Goal: Task Accomplishment & Management: Complete application form

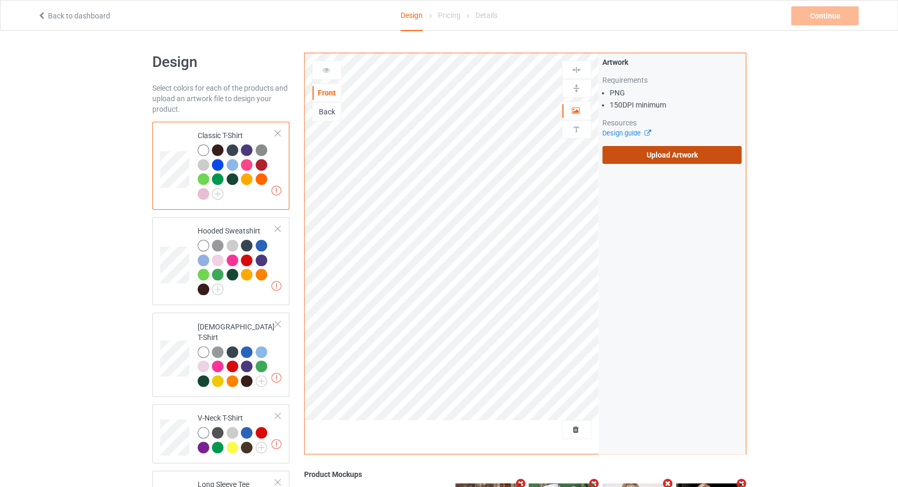
click at [624, 157] on label "Upload Artwork" at bounding box center [672, 155] width 140 height 18
click at [0, 0] on input "Upload Artwork" at bounding box center [0, 0] width 0 height 0
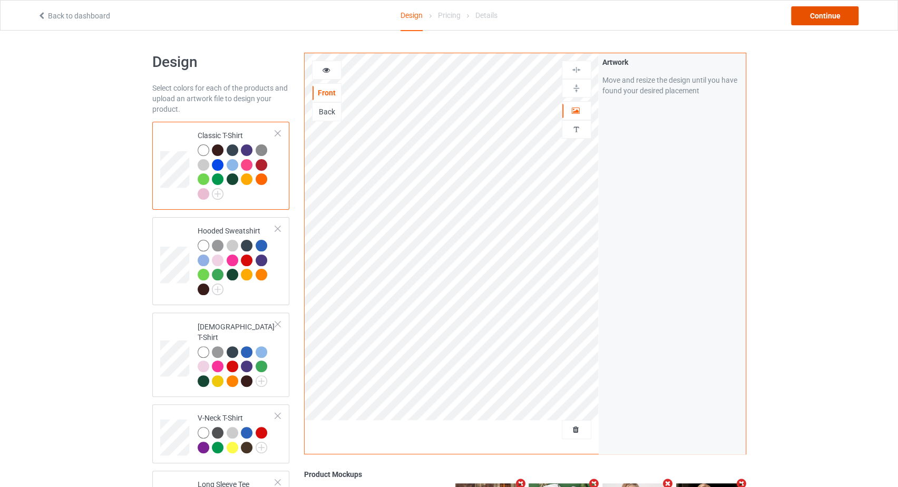
click at [832, 11] on div "Continue" at bounding box center [824, 15] width 67 height 19
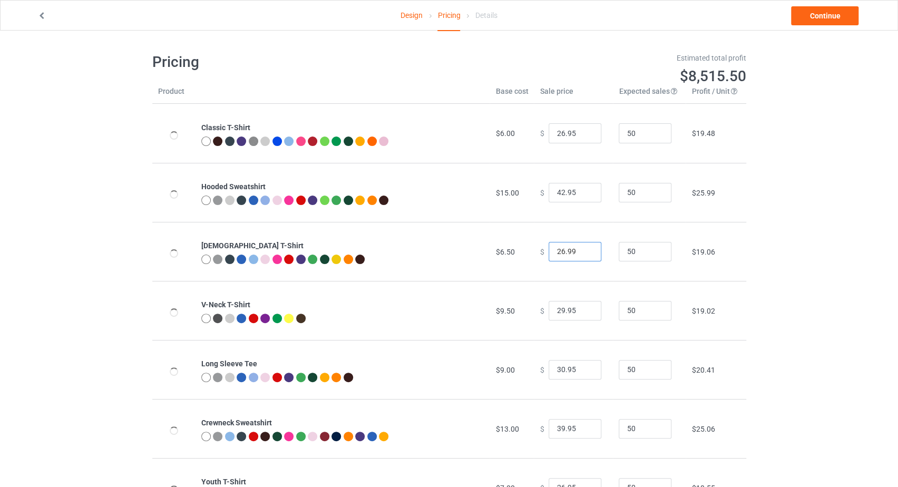
click at [558, 250] on input "26.99" at bounding box center [574, 252] width 53 height 20
type input "25.99"
click at [556, 131] on input "26.95" at bounding box center [574, 133] width 53 height 20
type input "25.95"
click at [798, 13] on link "Continue" at bounding box center [824, 15] width 67 height 19
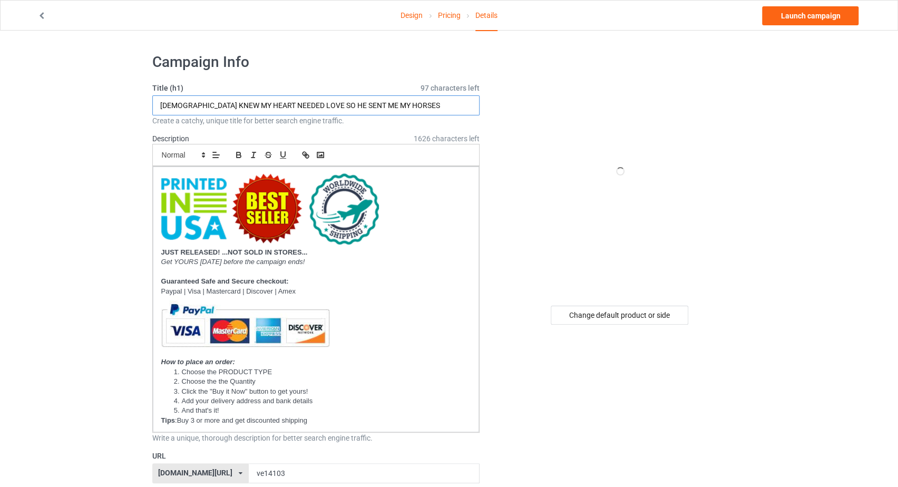
click at [387, 106] on input "[DEMOGRAPHIC_DATA] KNEW MY HEART NEEDED LOVE SO HE SENT ME MY HORSES" at bounding box center [316, 105] width 328 height 20
type input "s"
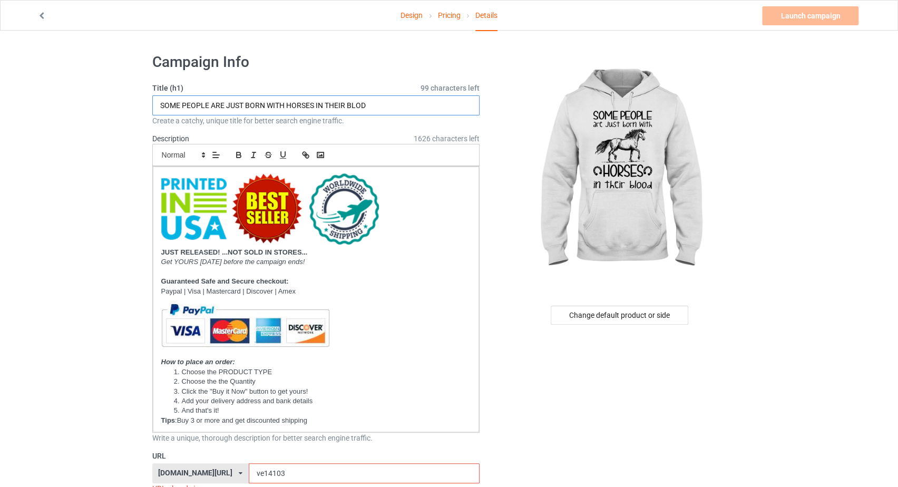
click at [387, 106] on input "SOME PEOPLE ARE JUST BORN WITH HORSES IN THEIR BLOD" at bounding box center [316, 105] width 328 height 20
click at [359, 104] on input "SOME PEOPLE ARE JUST BORN WITH HORSES IN THEIR BLOD" at bounding box center [316, 105] width 328 height 20
type input "SOME PEOPLE ARE JUST BORN WITH HORSES IN THEIR BLOOD"
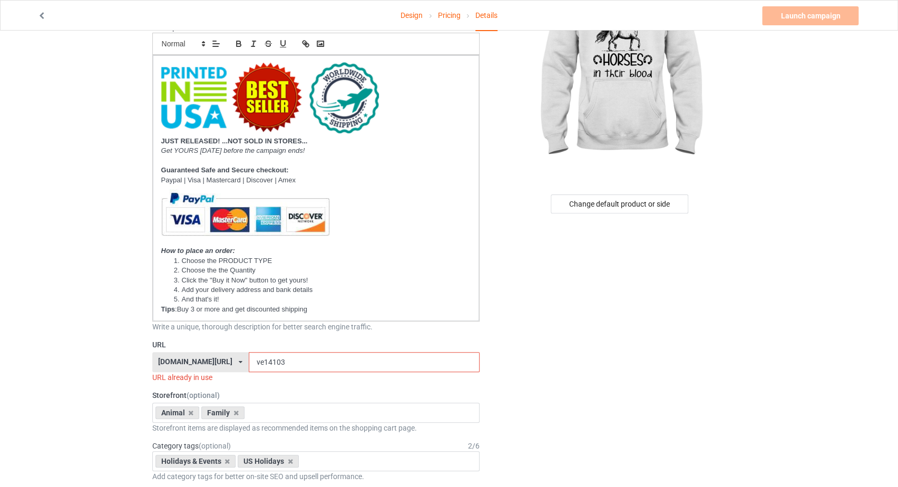
drag, startPoint x: 249, startPoint y: 364, endPoint x: 233, endPoint y: 367, distance: 16.6
click at [249, 367] on input "ve14103" at bounding box center [364, 362] width 231 height 20
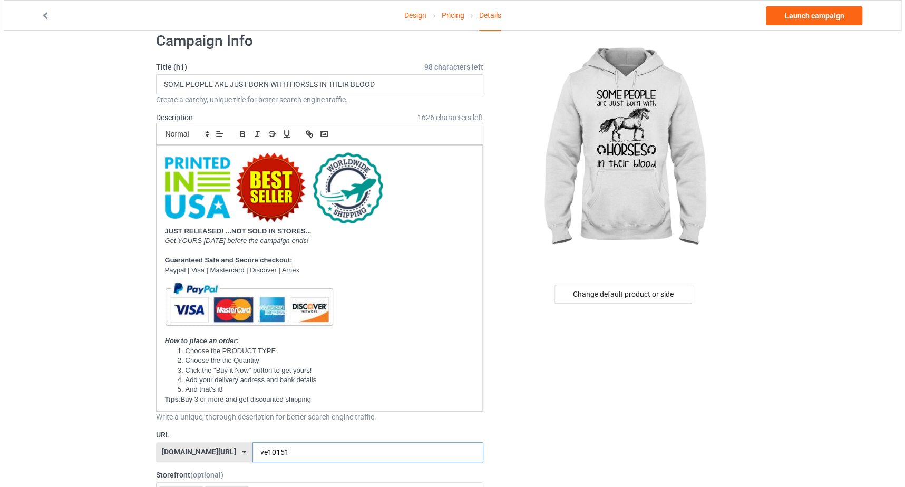
scroll to position [0, 0]
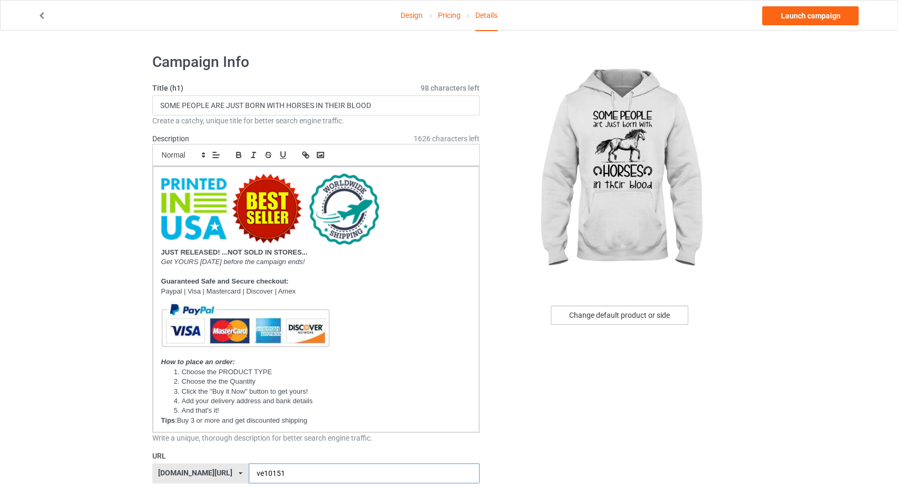
type input "ve10151"
click at [601, 319] on div "Change default product or side" at bounding box center [620, 315] width 138 height 19
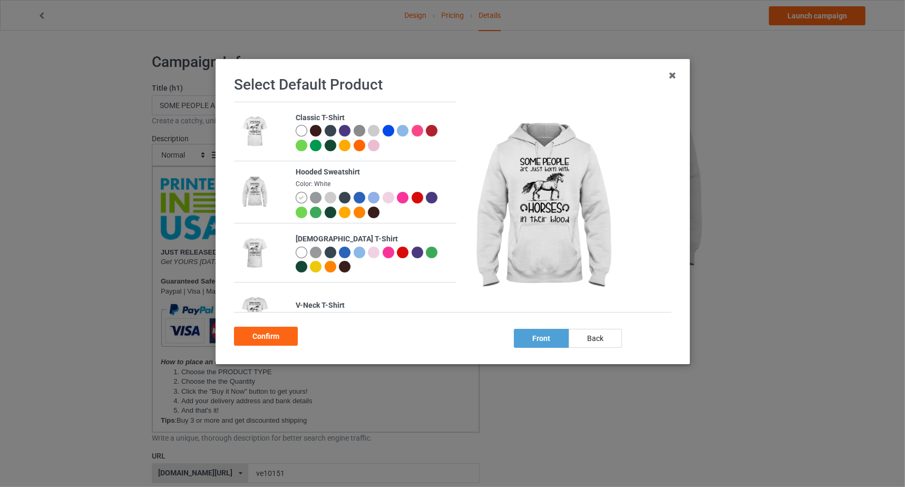
click at [302, 250] on div at bounding box center [301, 253] width 12 height 12
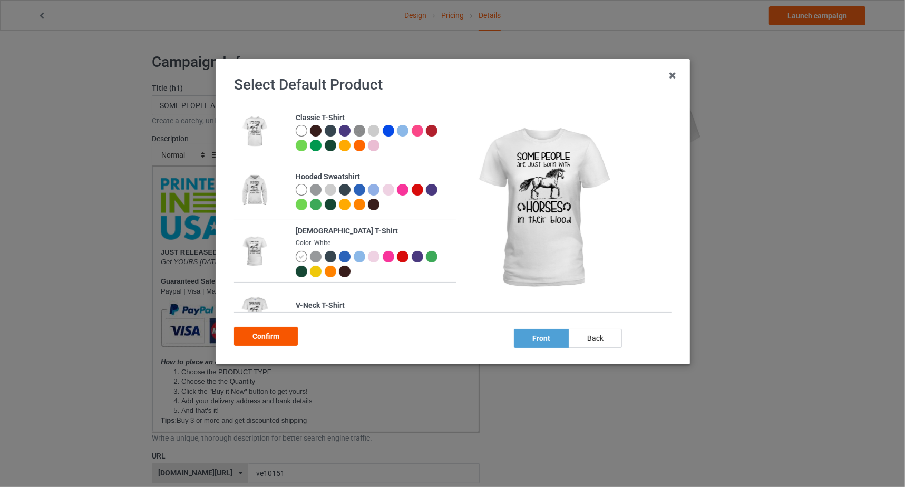
click at [256, 332] on div "Confirm" at bounding box center [266, 336] width 64 height 19
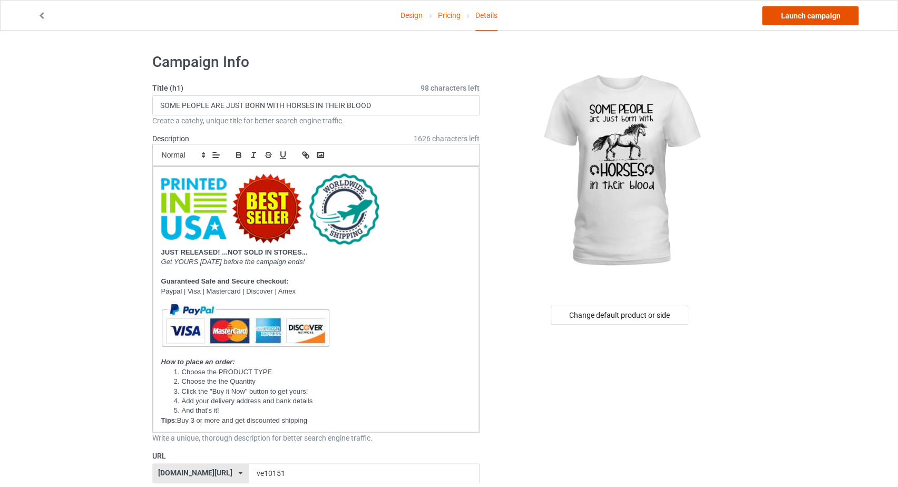
click at [815, 12] on link "Launch campaign" at bounding box center [810, 15] width 96 height 19
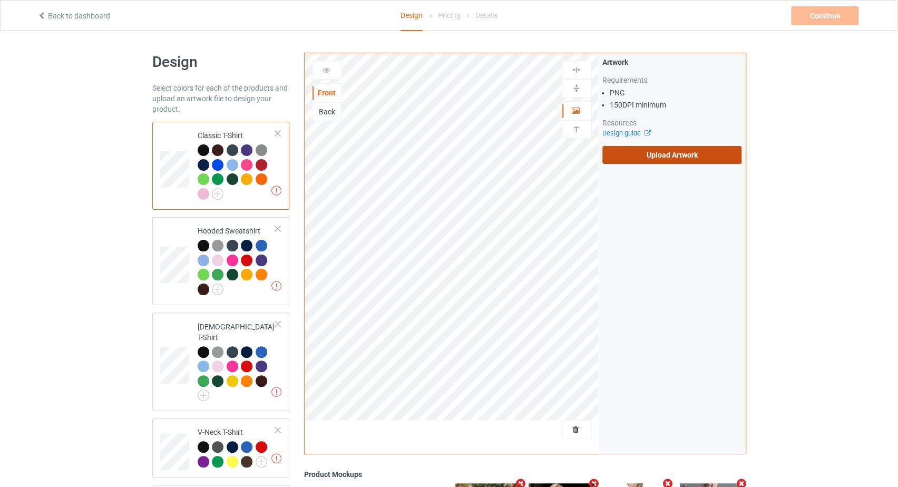
click at [635, 155] on label "Upload Artwork" at bounding box center [672, 155] width 140 height 18
click at [0, 0] on input "Upload Artwork" at bounding box center [0, 0] width 0 height 0
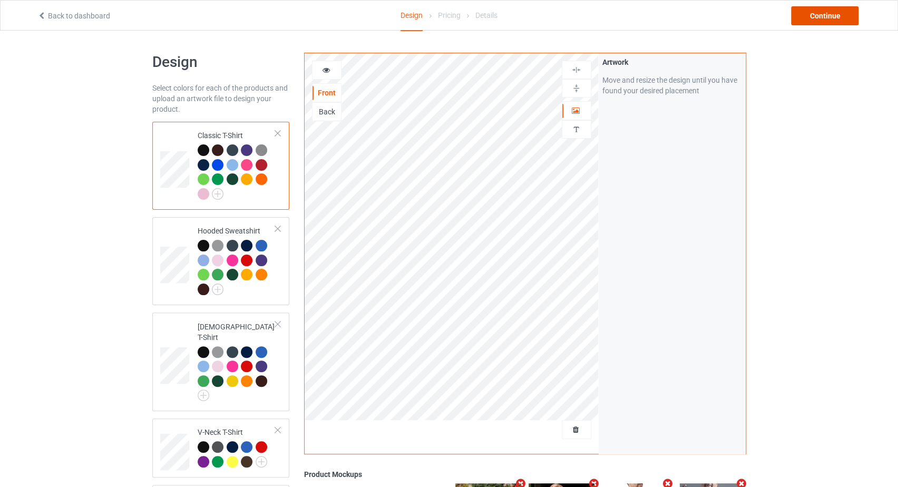
click at [839, 16] on div "Continue" at bounding box center [824, 15] width 67 height 19
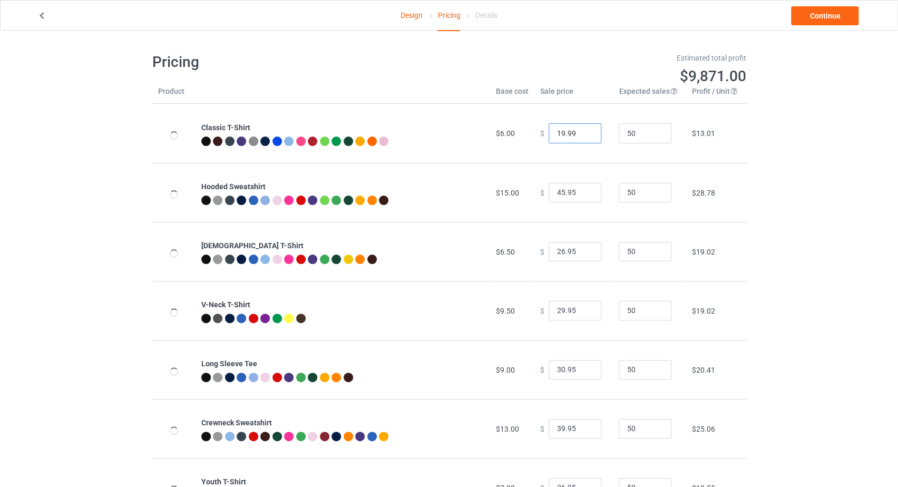
drag, startPoint x: 557, startPoint y: 133, endPoint x: 545, endPoint y: 133, distance: 12.6
click at [548, 133] on input "19.99" at bounding box center [574, 133] width 53 height 20
type input "25.99"
click at [832, 7] on link "Continue" at bounding box center [824, 15] width 67 height 19
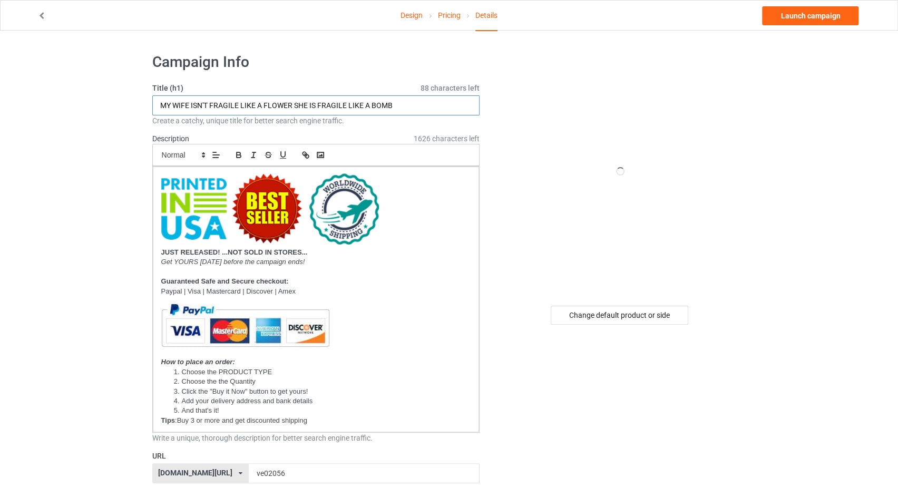
click at [224, 105] on input "MY WIFE ISN'T FRAGILE LIKE A FLOWER SHE IS FRAGILE LIKE A BOMB" at bounding box center [316, 105] width 328 height 20
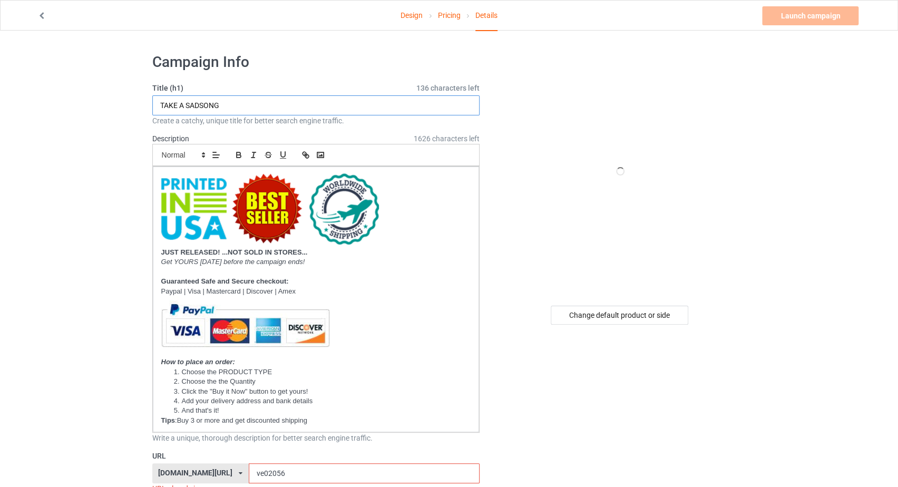
type input "TAKE A SADSONG"
click at [409, 17] on link "Design" at bounding box center [411, 16] width 22 height 30
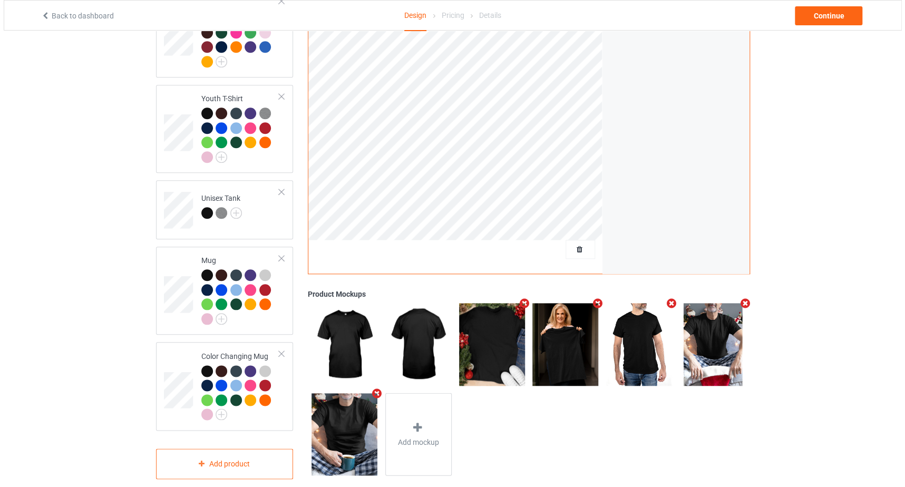
scroll to position [581, 0]
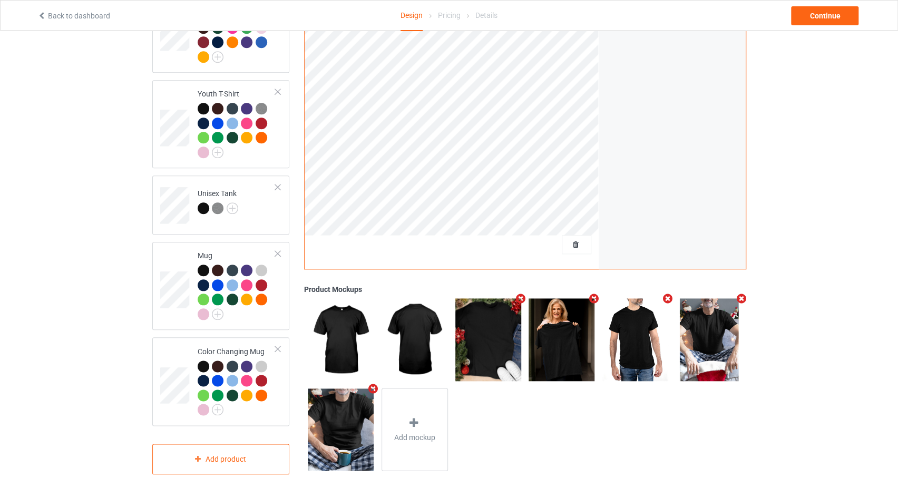
click at [665, 293] on icon "Remove mockup" at bounding box center [667, 298] width 13 height 11
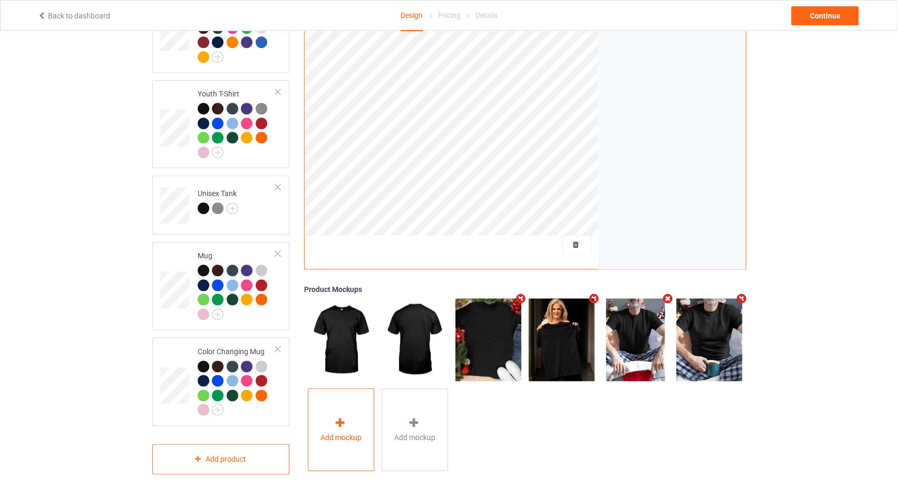
click at [351, 419] on div "Add mockup" at bounding box center [341, 429] width 66 height 83
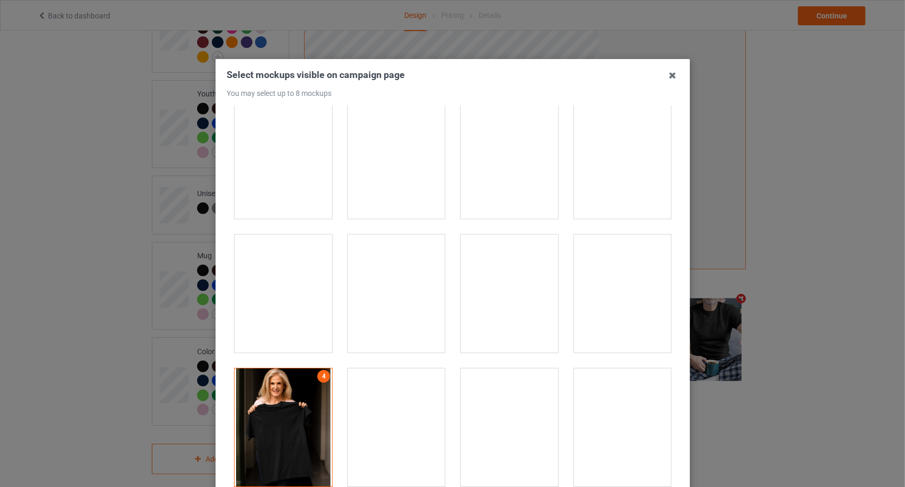
scroll to position [2682, 0]
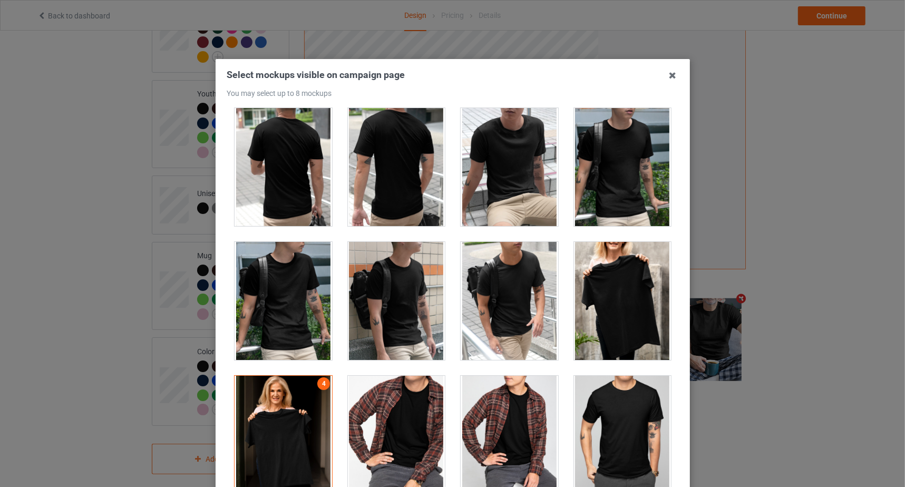
click at [616, 309] on div at bounding box center [621, 301] width 97 height 118
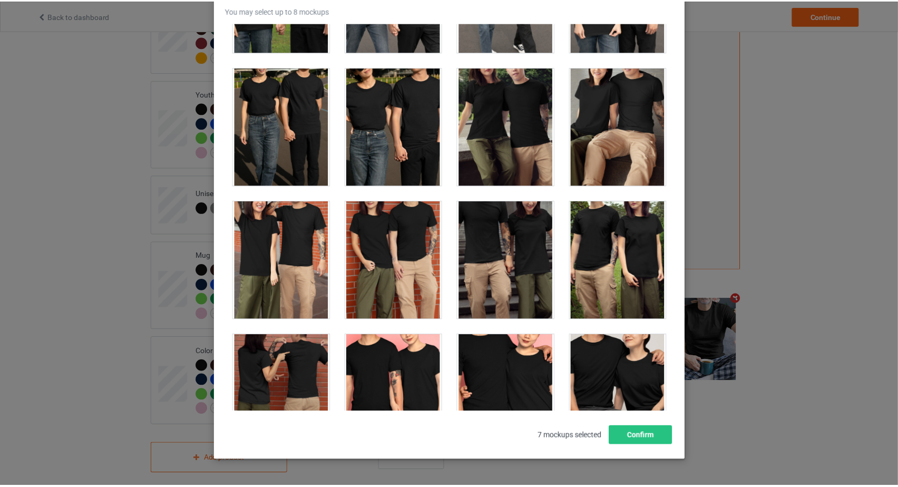
scroll to position [115, 0]
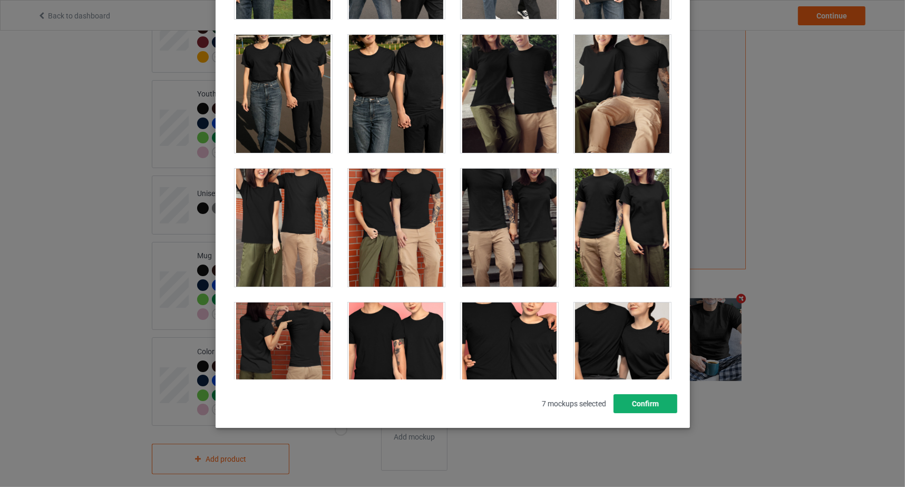
click at [645, 406] on button "Confirm" at bounding box center [645, 403] width 64 height 19
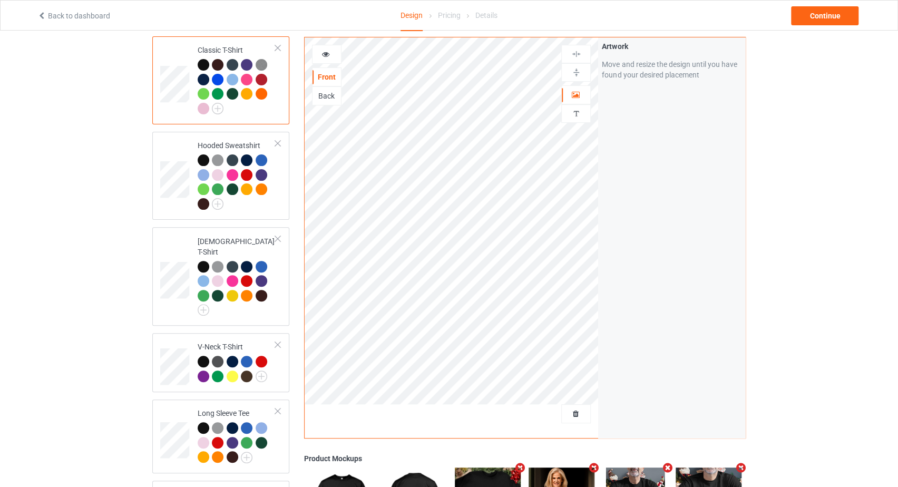
scroll to position [0, 0]
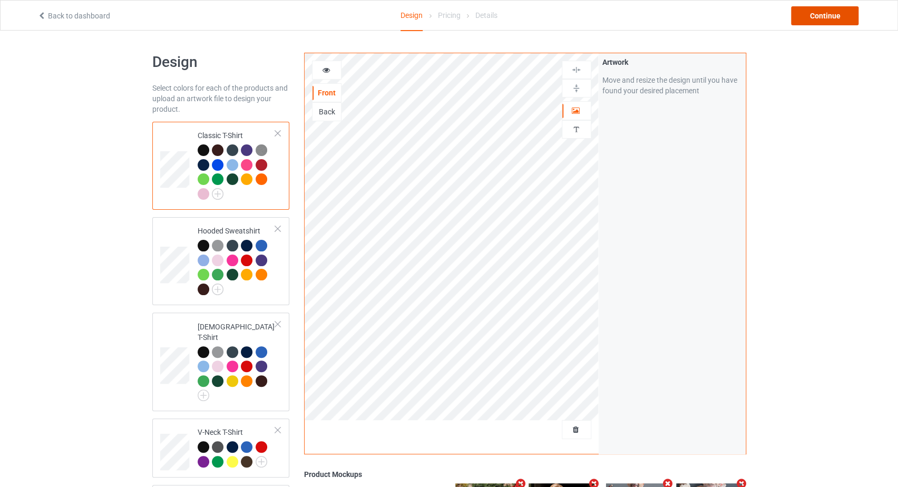
click at [821, 20] on div "Continue" at bounding box center [824, 15] width 67 height 19
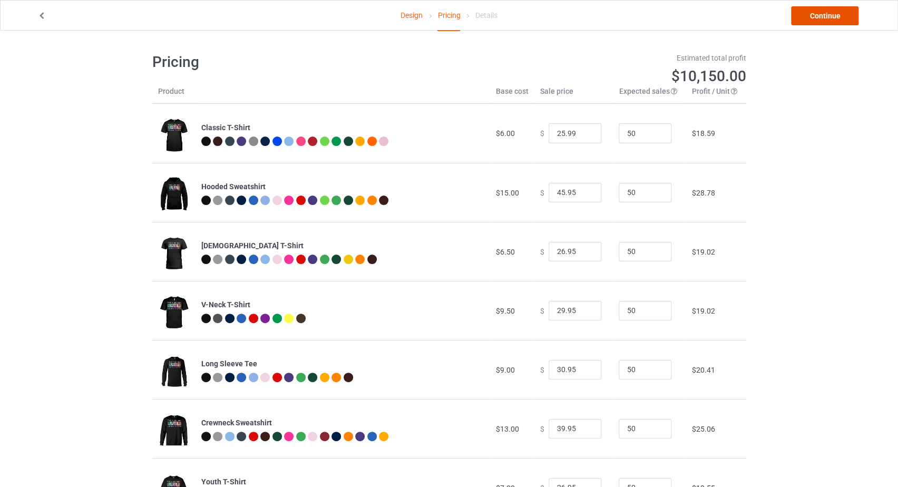
click at [817, 18] on link "Continue" at bounding box center [824, 15] width 67 height 19
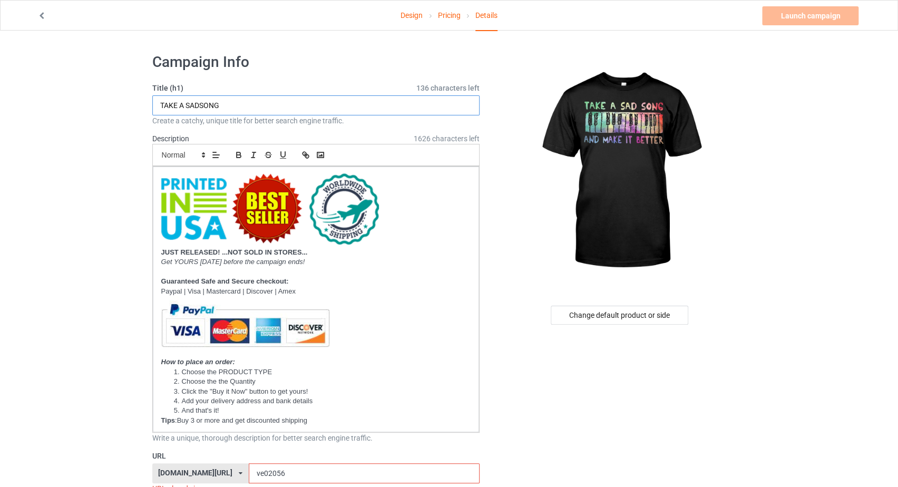
click at [259, 103] on input "TAKE A SADSONG" at bounding box center [316, 105] width 328 height 20
click at [201, 104] on input "TAKE A SADSONG" at bounding box center [316, 105] width 328 height 20
click at [231, 104] on input "TAKE A SAD SONG" at bounding box center [316, 105] width 328 height 20
type input "TAKE A SAD SONG AND MAKE IT BETTER"
click at [411, 15] on link "Design" at bounding box center [411, 16] width 22 height 30
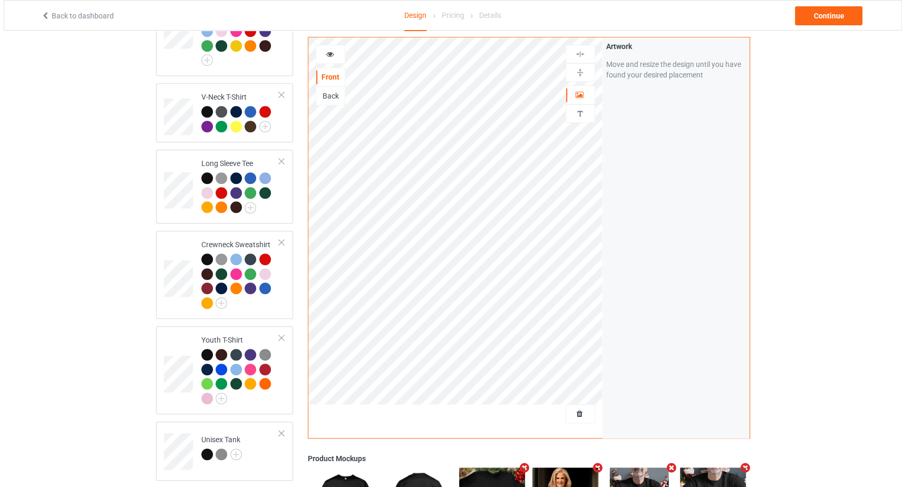
scroll to position [581, 0]
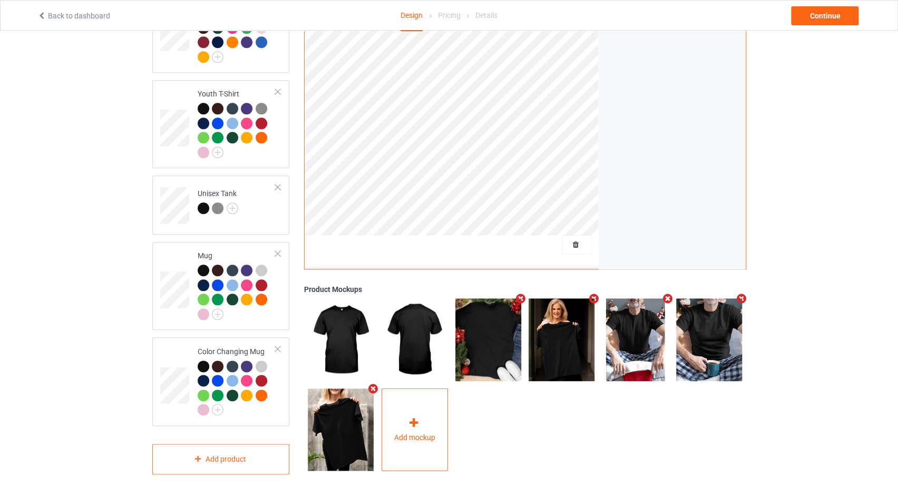
click at [411, 401] on div "Add mockup" at bounding box center [414, 429] width 66 height 83
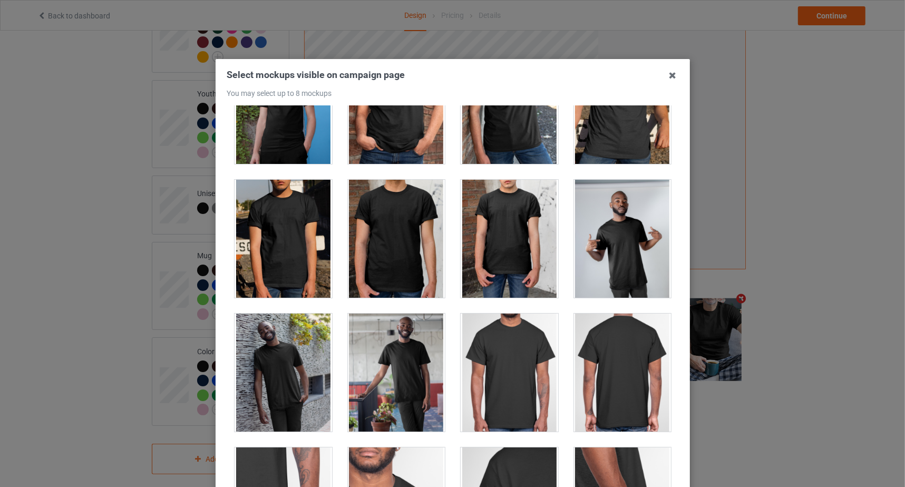
scroll to position [111, 0]
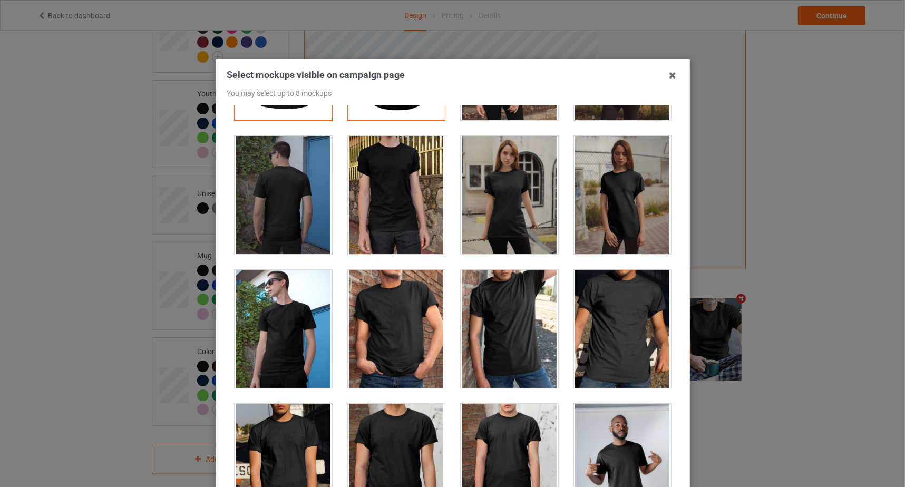
click at [522, 212] on div at bounding box center [508, 195] width 97 height 118
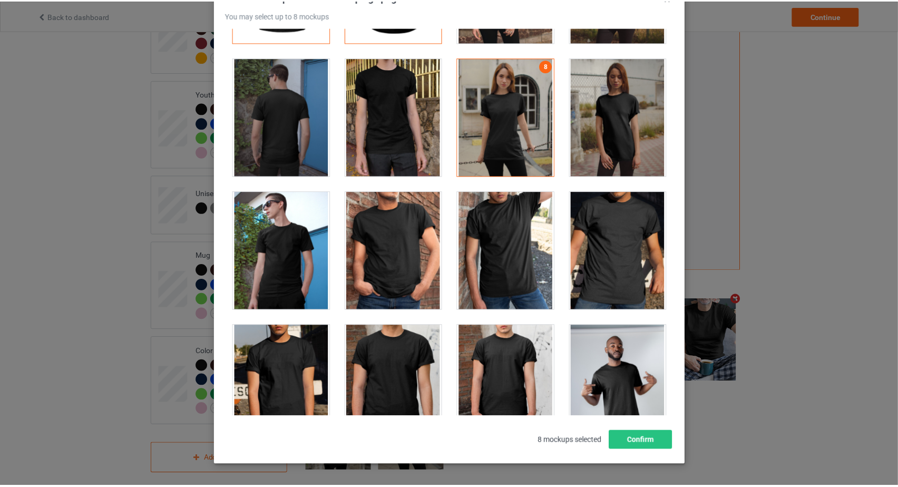
scroll to position [115, 0]
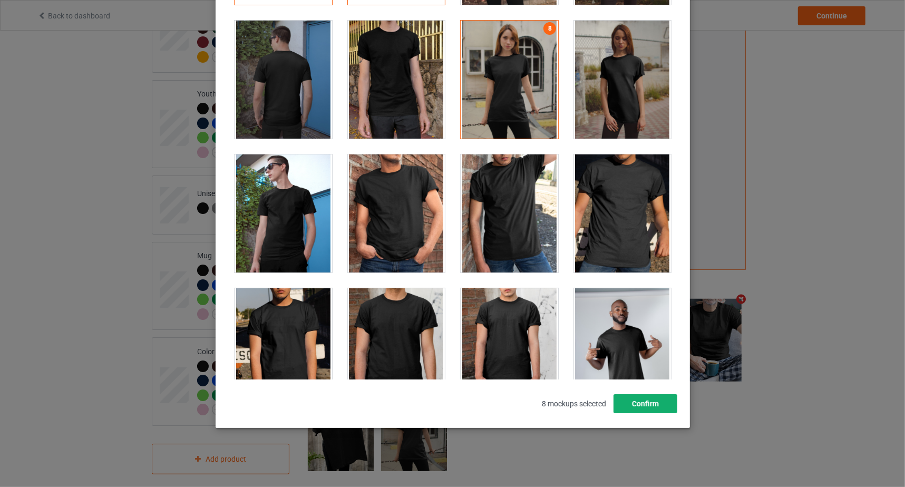
click at [648, 397] on button "Confirm" at bounding box center [645, 403] width 64 height 19
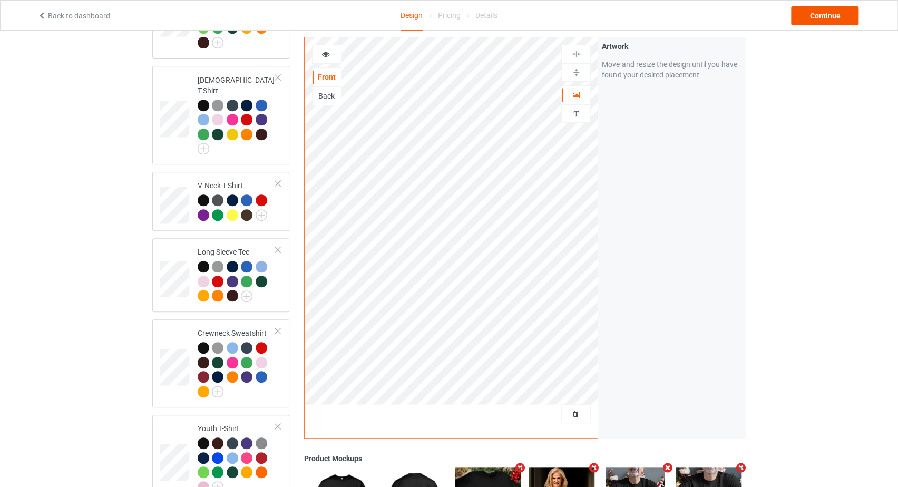
scroll to position [134, 0]
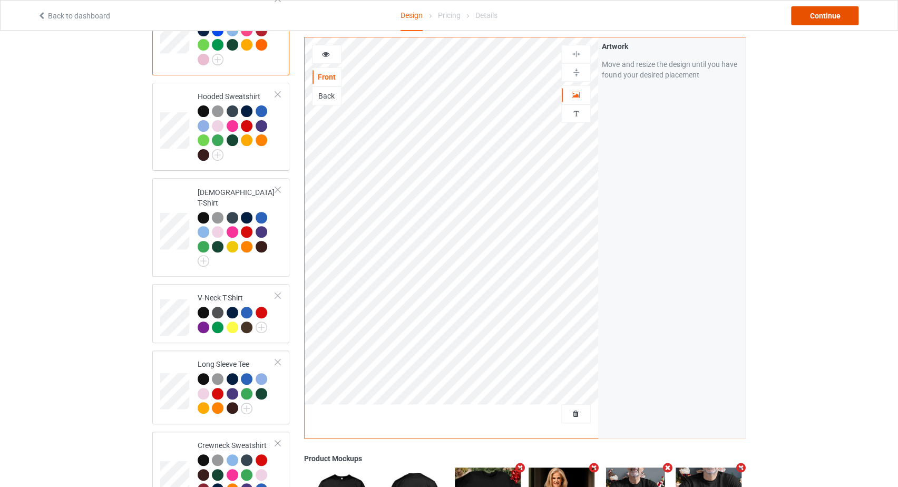
click at [822, 17] on div "Continue" at bounding box center [824, 15] width 67 height 19
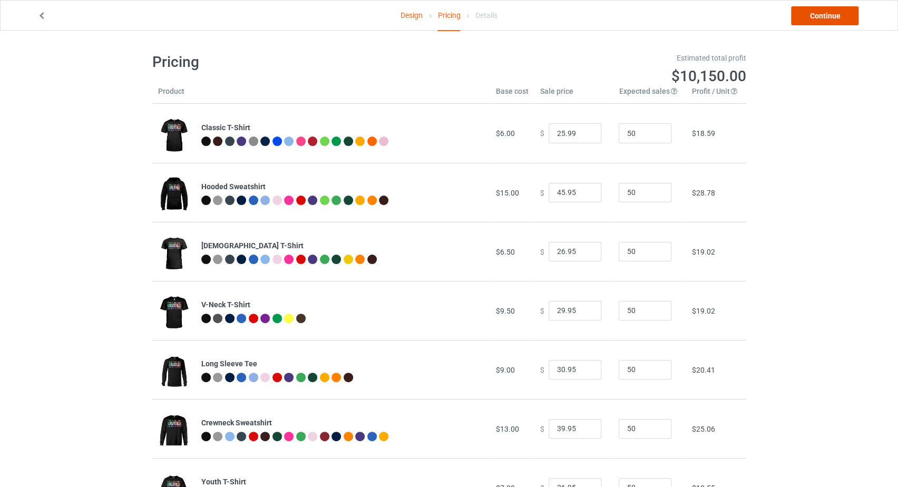
click at [822, 17] on link "Continue" at bounding box center [824, 15] width 67 height 19
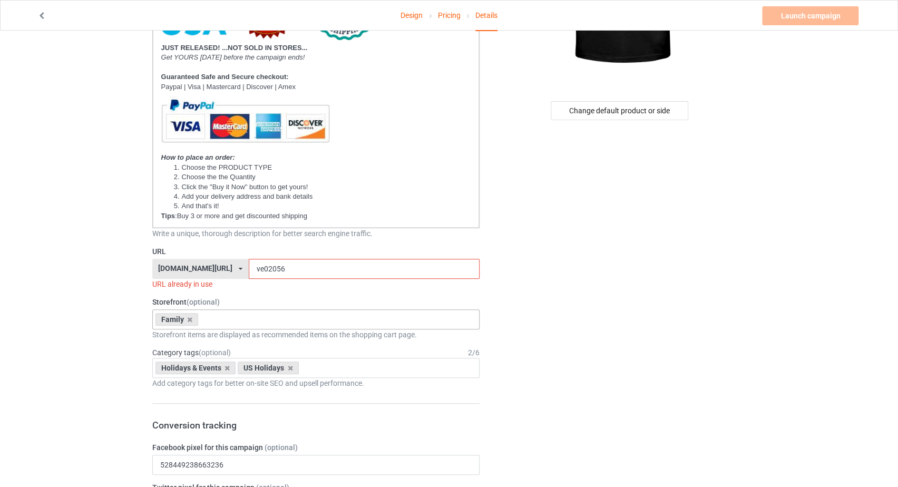
scroll to position [223, 0]
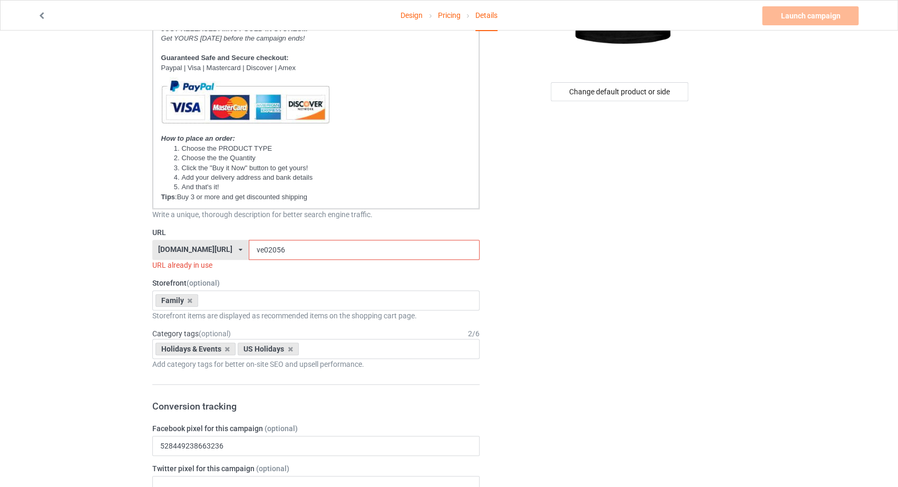
drag, startPoint x: 254, startPoint y: 247, endPoint x: 232, endPoint y: 253, distance: 23.0
click at [249, 253] on input "ve02056" at bounding box center [364, 250] width 231 height 20
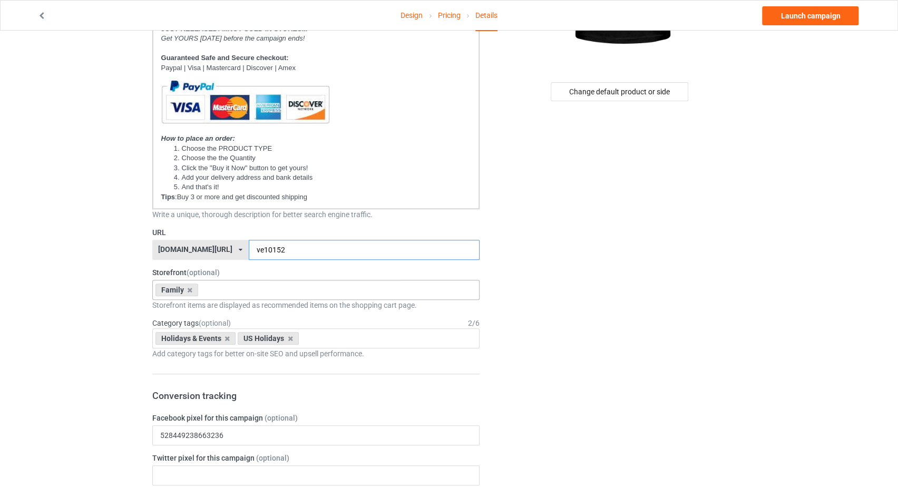
type input "ve10152"
click at [220, 284] on div "Family Book Lovers Firefighter Trucks Jeep Veterans Biker - Motorcycles Anniver…" at bounding box center [316, 290] width 328 height 20
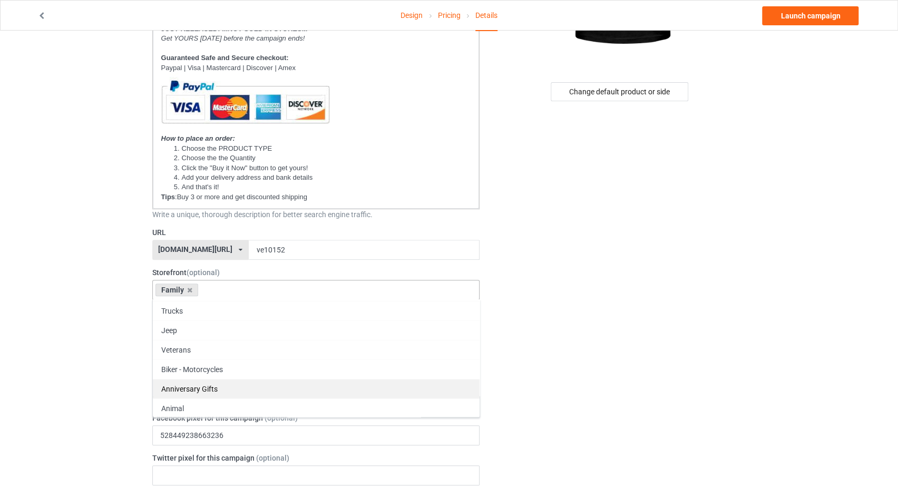
click at [215, 385] on div "Anniversary Gifts" at bounding box center [316, 388] width 327 height 19
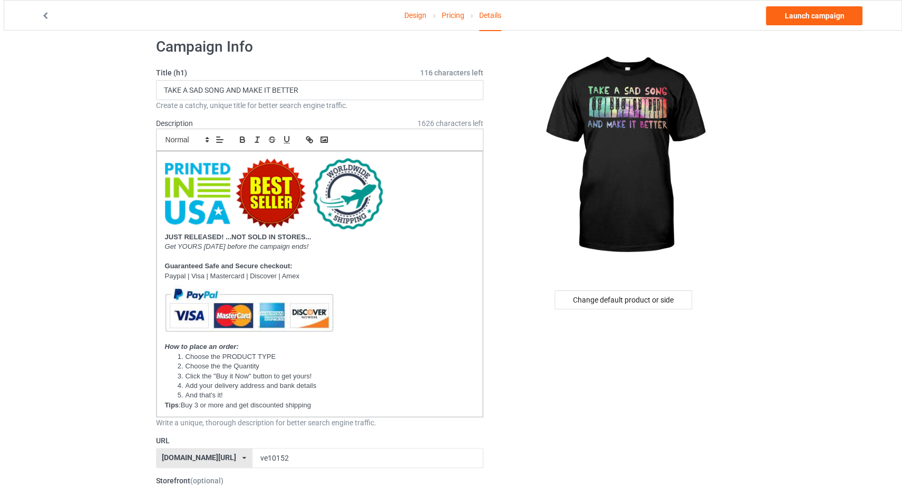
scroll to position [0, 0]
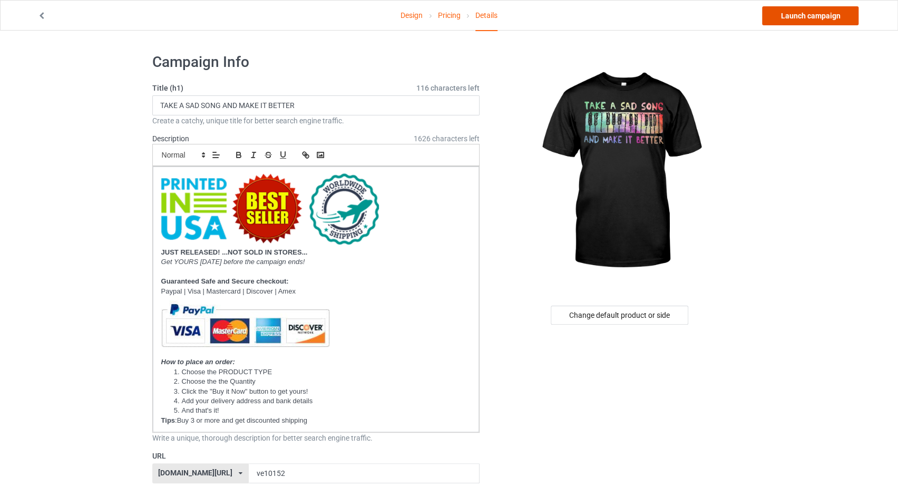
click at [811, 15] on link "Launch campaign" at bounding box center [810, 15] width 96 height 19
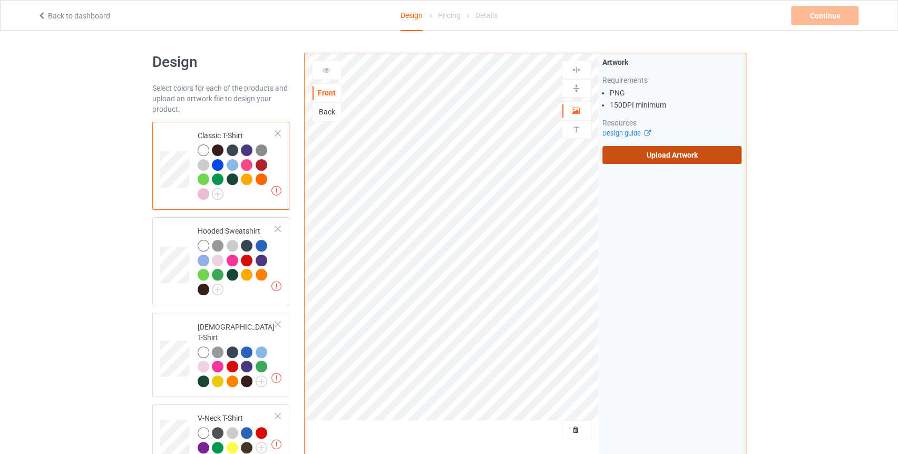
click at [622, 156] on label "Upload Artwork" at bounding box center [672, 155] width 140 height 18
click at [0, 0] on input "Upload Artwork" at bounding box center [0, 0] width 0 height 0
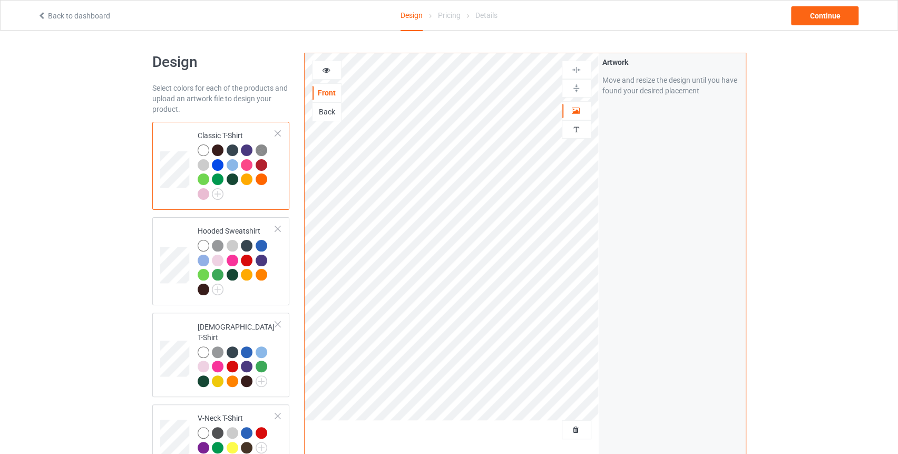
scroll to position [423, 0]
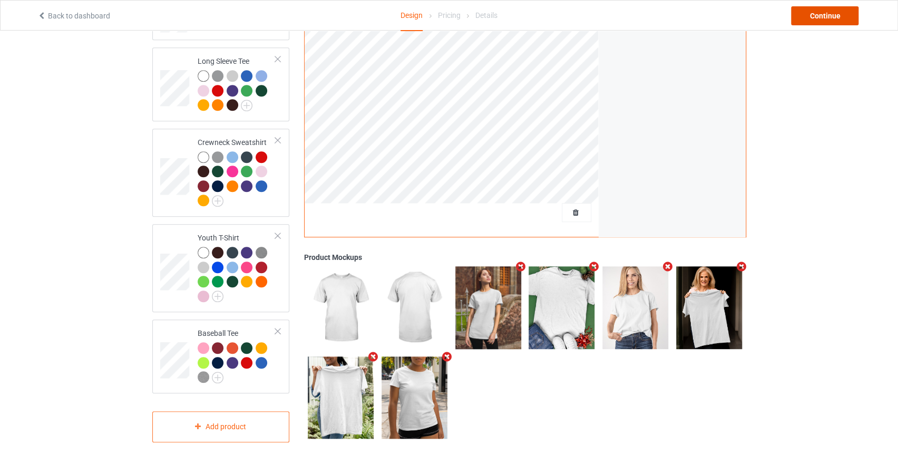
click at [815, 13] on div "Continue" at bounding box center [824, 15] width 67 height 19
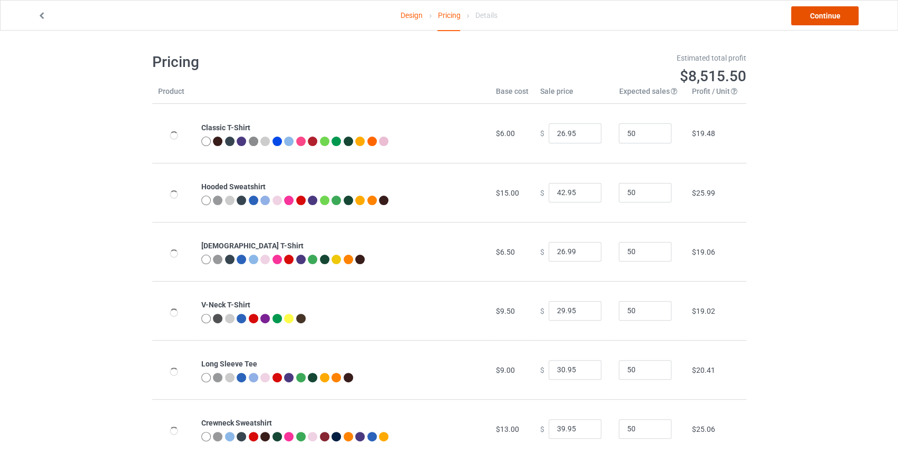
click at [808, 13] on link "Continue" at bounding box center [824, 15] width 67 height 19
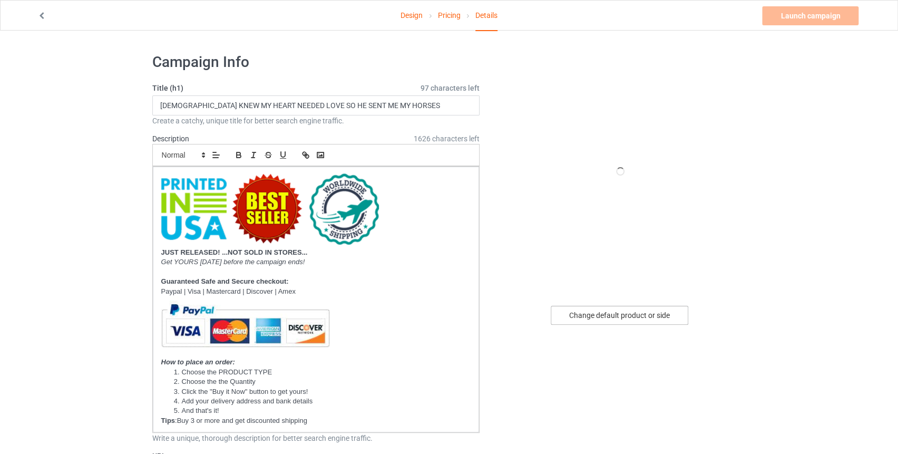
click at [599, 315] on div "Change default product or side" at bounding box center [620, 315] width 138 height 19
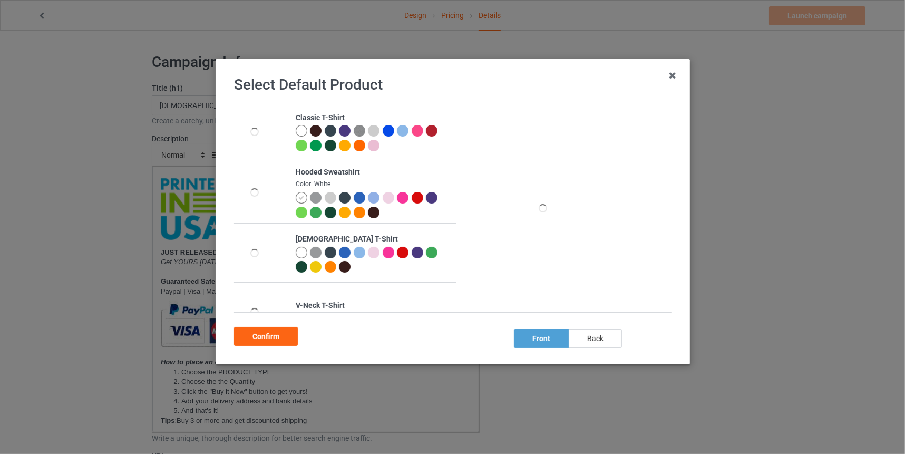
click at [596, 335] on div "back" at bounding box center [594, 338] width 53 height 19
click at [264, 335] on div "Confirm" at bounding box center [266, 336] width 64 height 19
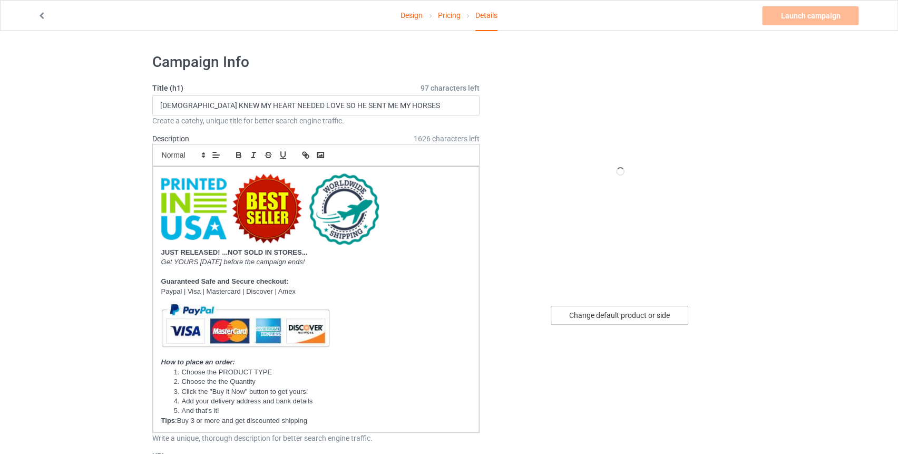
click at [603, 316] on div "Change default product or side" at bounding box center [620, 315] width 138 height 19
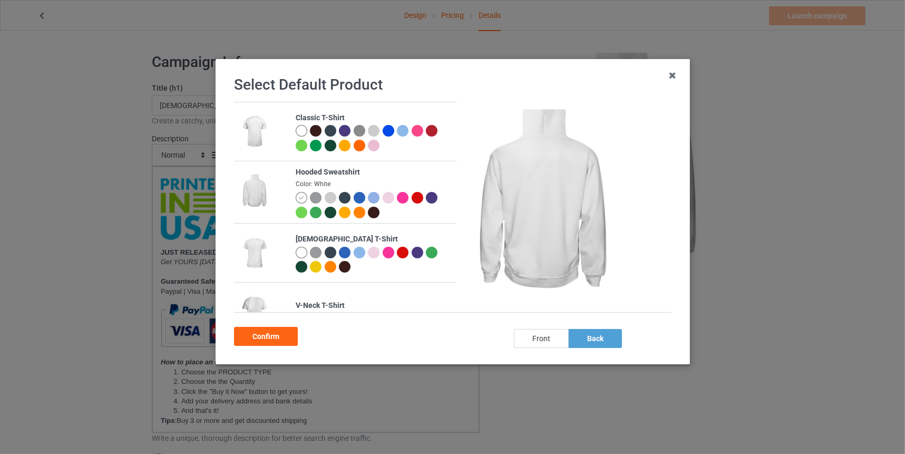
click at [555, 335] on div "front" at bounding box center [540, 338] width 55 height 19
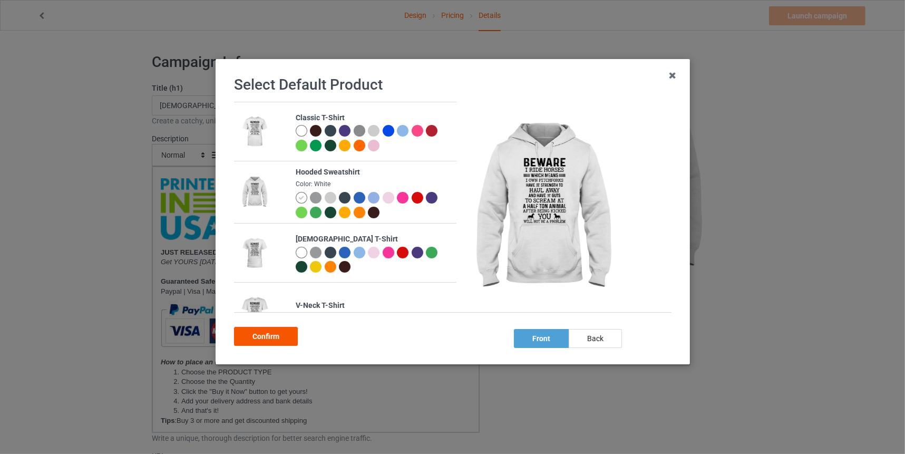
click at [251, 333] on div "Confirm" at bounding box center [266, 336] width 64 height 19
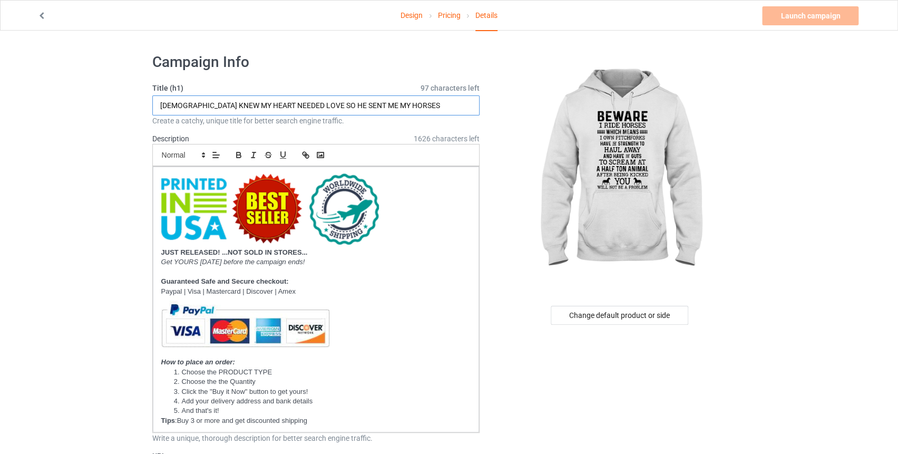
click at [322, 102] on input "[DEMOGRAPHIC_DATA] KNEW MY HEART NEEDED LOVE SO HE SENT ME MY HORSES" at bounding box center [316, 105] width 328 height 20
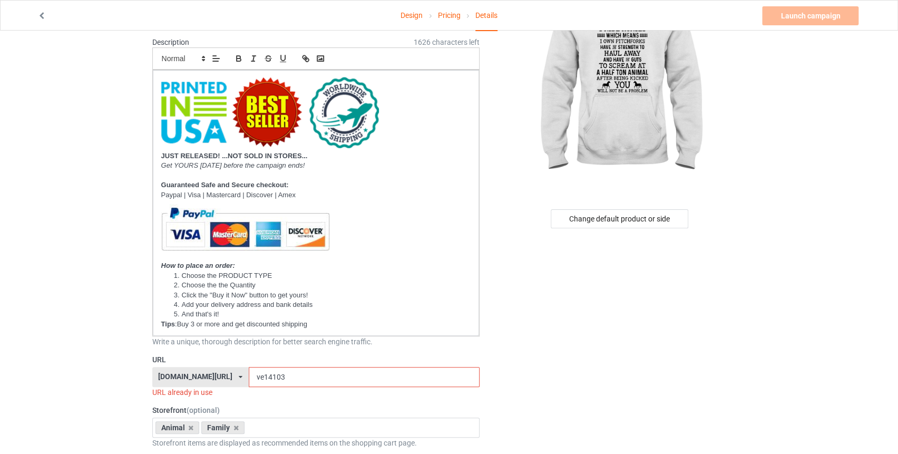
scroll to position [111, 0]
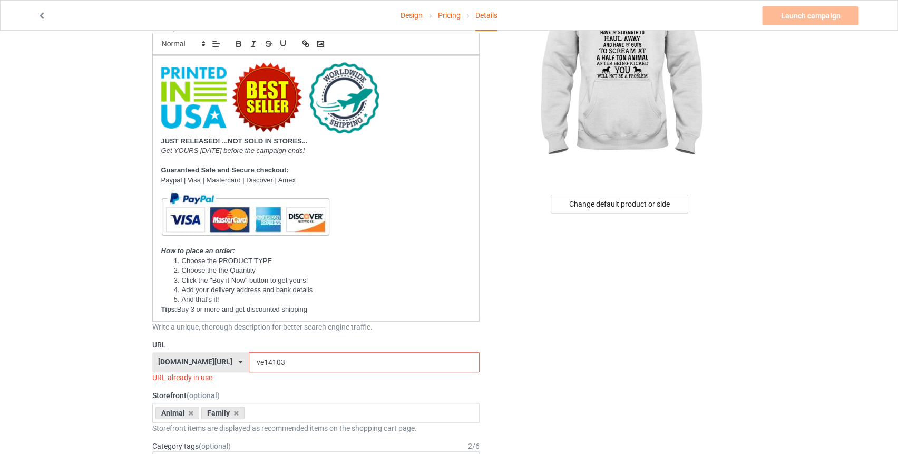
type input "BE WARE I RIDE HORSES"
drag, startPoint x: 247, startPoint y: 361, endPoint x: 233, endPoint y: 364, distance: 14.5
click at [249, 364] on input "ve14103" at bounding box center [364, 362] width 231 height 20
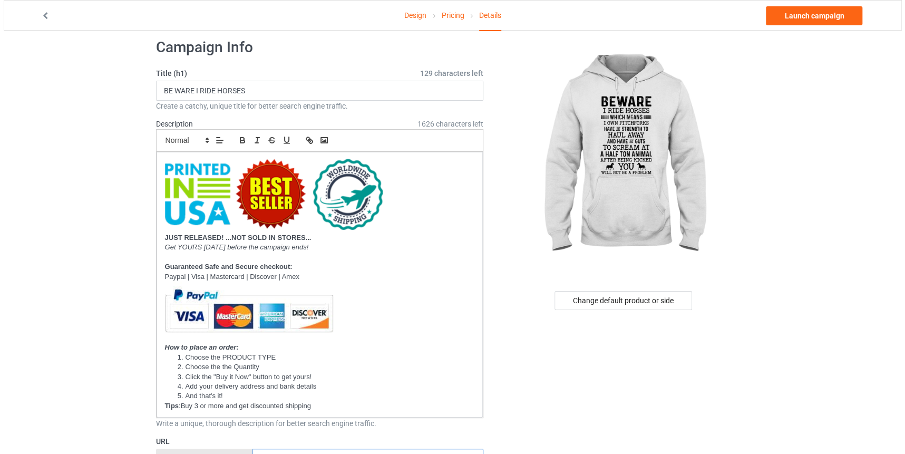
scroll to position [0, 0]
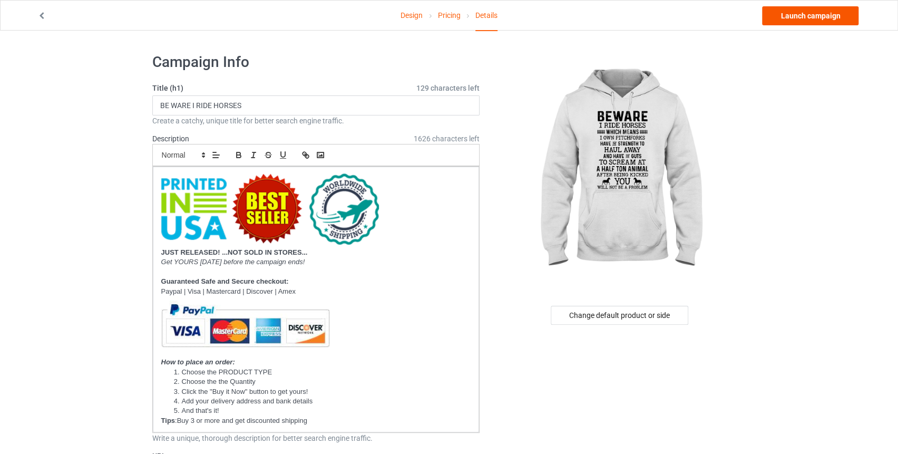
type input "ve10153"
click at [798, 17] on link "Launch campaign" at bounding box center [810, 15] width 96 height 19
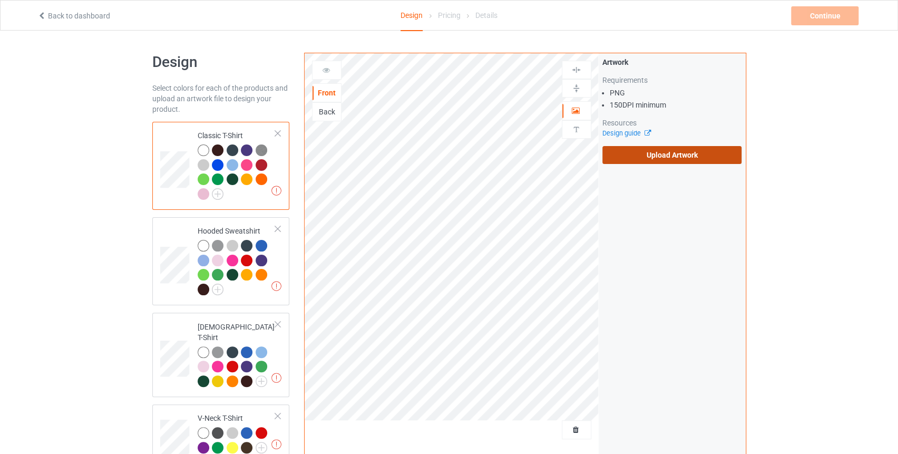
click at [636, 155] on label "Upload Artwork" at bounding box center [672, 155] width 140 height 18
click at [0, 0] on input "Upload Artwork" at bounding box center [0, 0] width 0 height 0
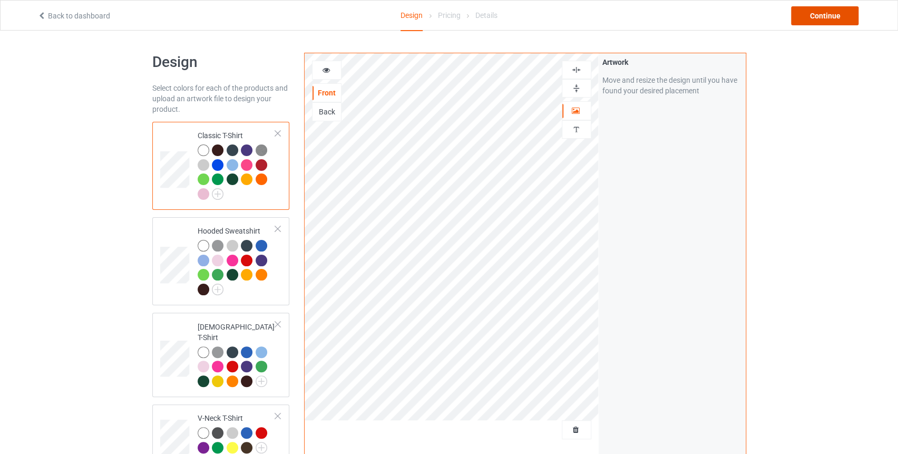
click at [818, 13] on div "Continue" at bounding box center [824, 15] width 67 height 19
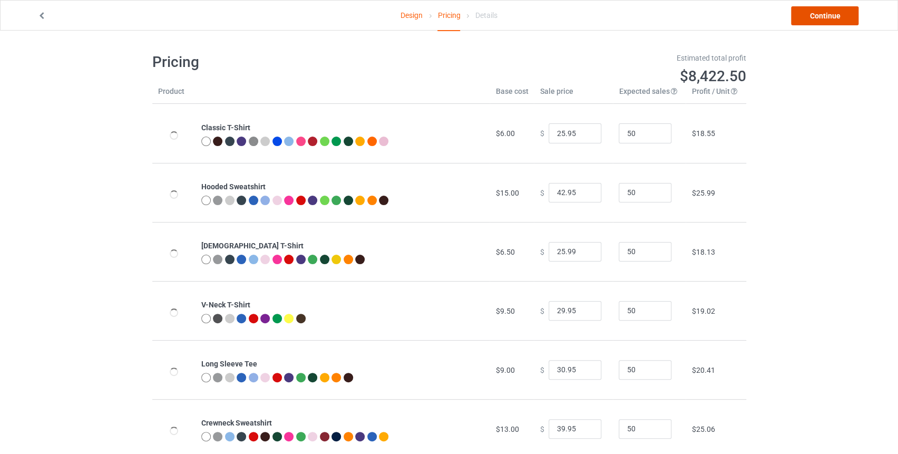
click at [825, 16] on link "Continue" at bounding box center [824, 15] width 67 height 19
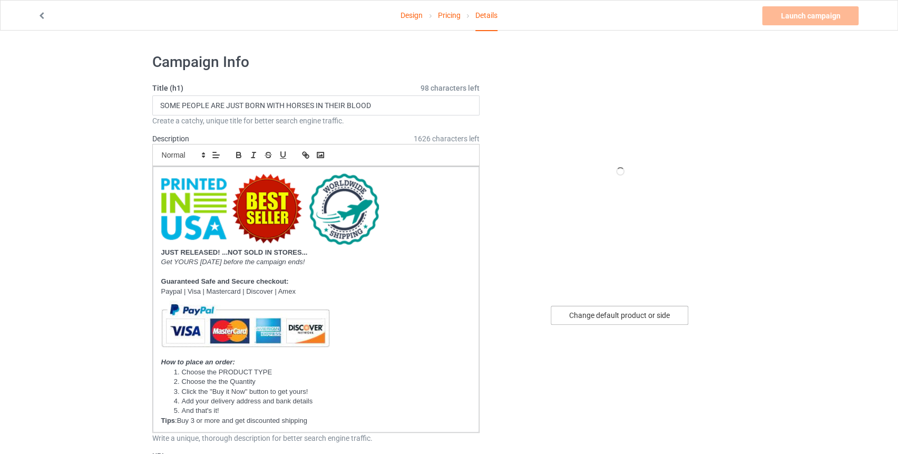
click at [589, 319] on div "Change default product or side" at bounding box center [620, 315] width 138 height 19
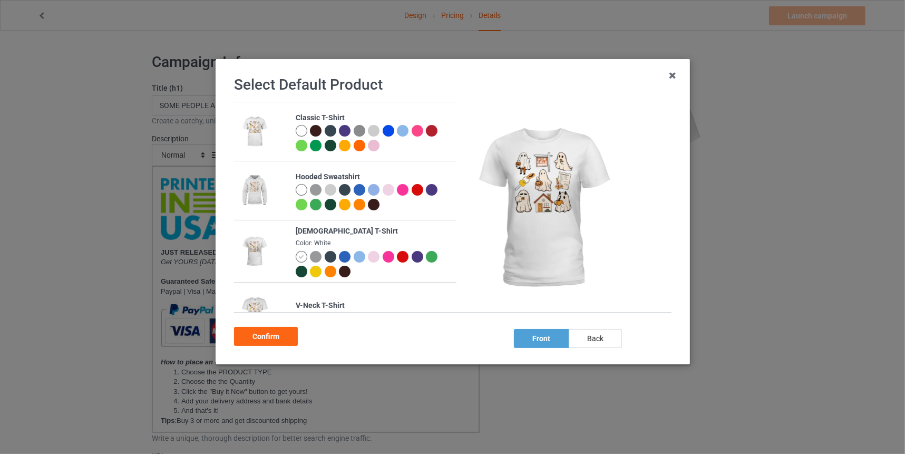
click at [298, 128] on div at bounding box center [301, 131] width 12 height 12
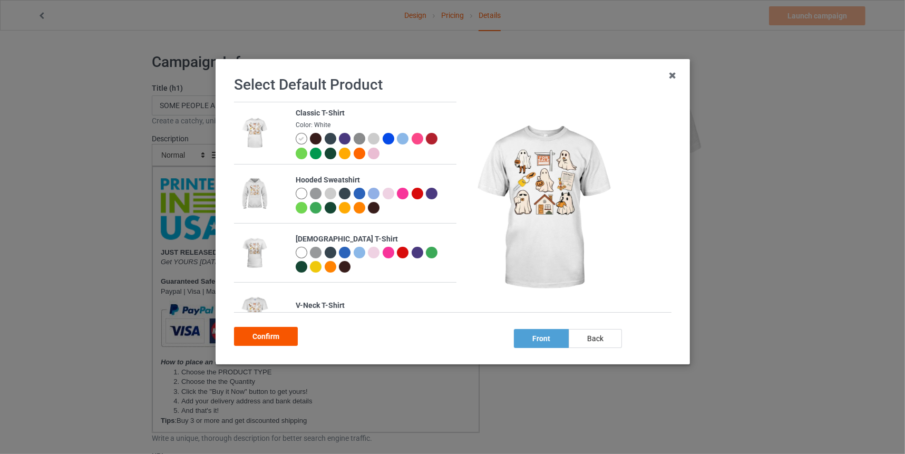
click at [267, 338] on div "Confirm" at bounding box center [266, 336] width 64 height 19
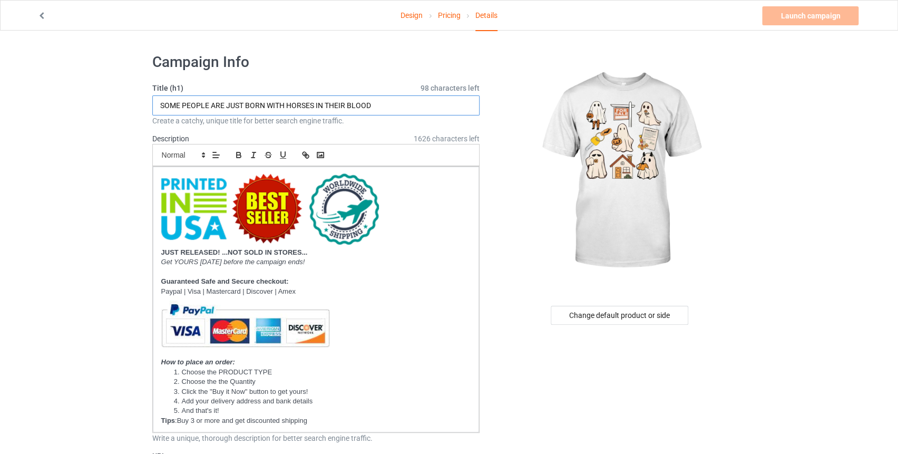
click at [369, 111] on input "SOME PEOPLE ARE JUST BORN WITH HORSES IN THEIR BLOOD" at bounding box center [316, 105] width 328 height 20
click at [371, 110] on input "SOME PEOPLE ARE JUST BORN WITH HORSES IN THEIR BLOOD" at bounding box center [316, 105] width 328 height 20
click at [374, 107] on input "SOME PEOPLE ARE JUST BORN WITH HORSES IN THEIR BLOOD" at bounding box center [316, 105] width 328 height 20
paste input "Real Estate Halloween"
paste input "text"
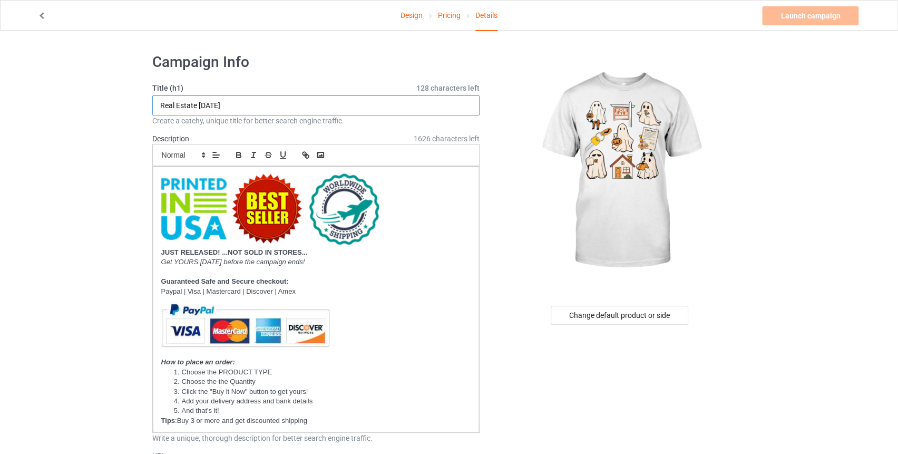
type input "Real Estate Halloween"
click at [499, 115] on div at bounding box center [619, 171] width 251 height 237
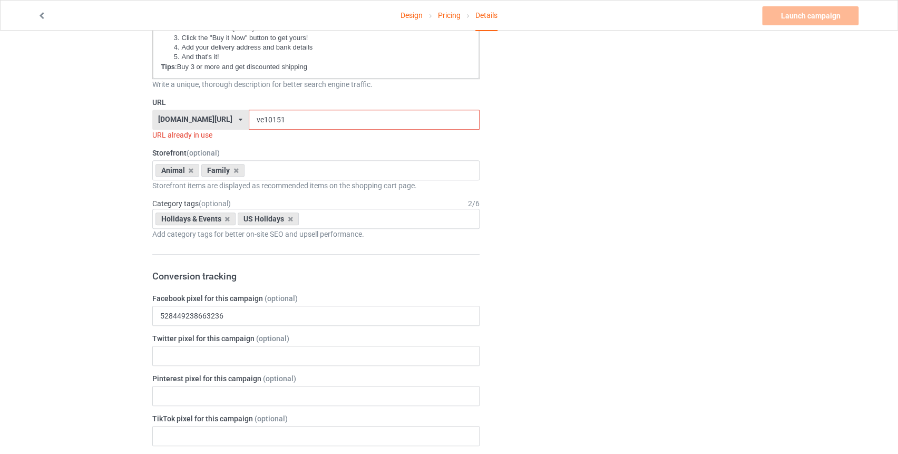
scroll to position [335, 0]
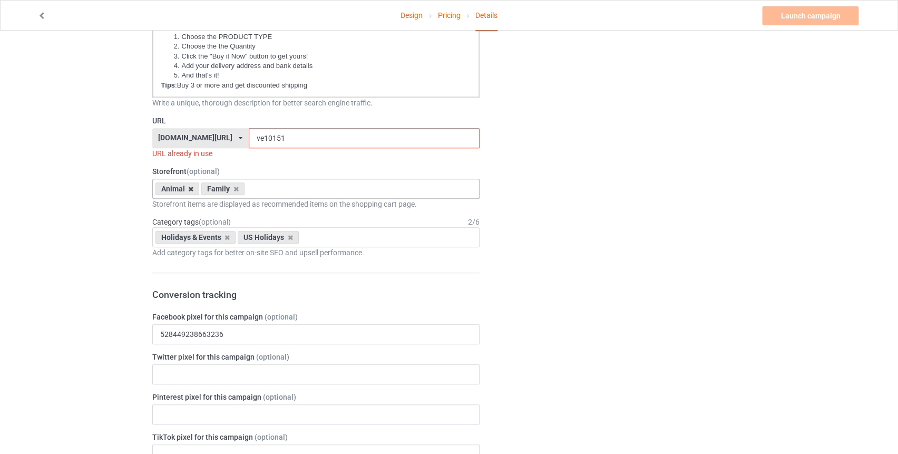
click at [189, 187] on icon at bounding box center [190, 188] width 5 height 7
drag, startPoint x: 263, startPoint y: 135, endPoint x: 238, endPoint y: 131, distance: 26.2
click at [249, 131] on input "ve10151" at bounding box center [364, 138] width 231 height 20
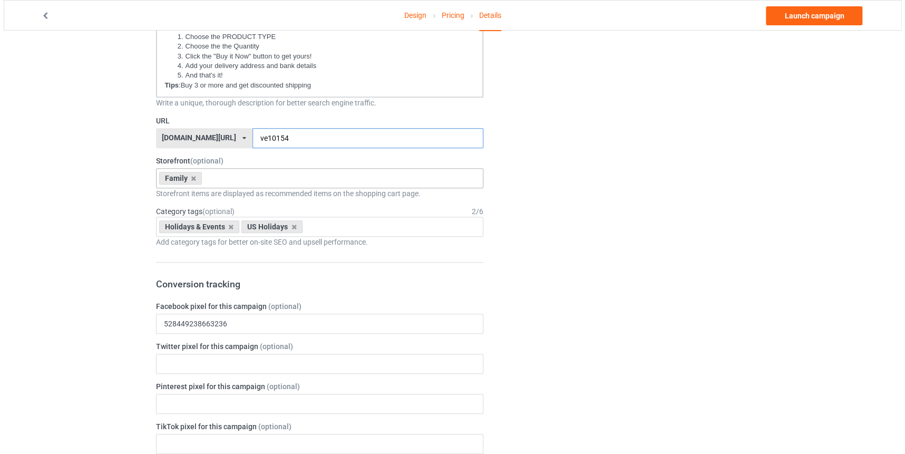
scroll to position [0, 0]
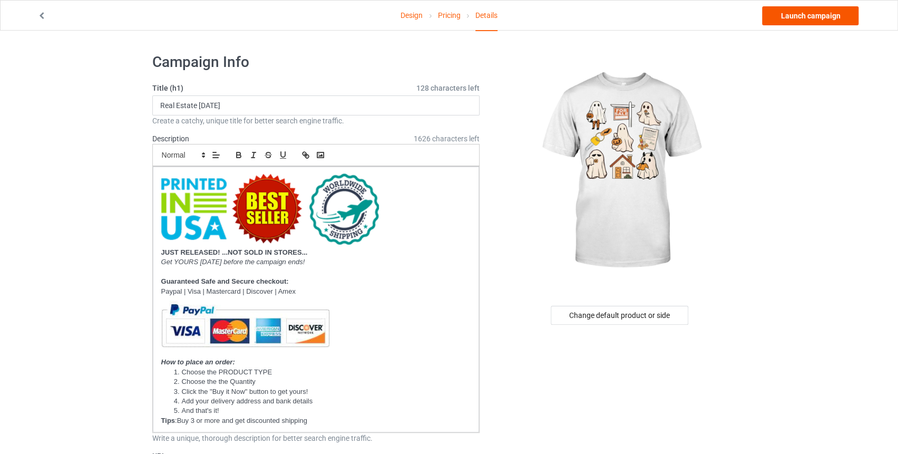
type input "ve10154"
click at [806, 15] on link "Launch campaign" at bounding box center [810, 15] width 96 height 19
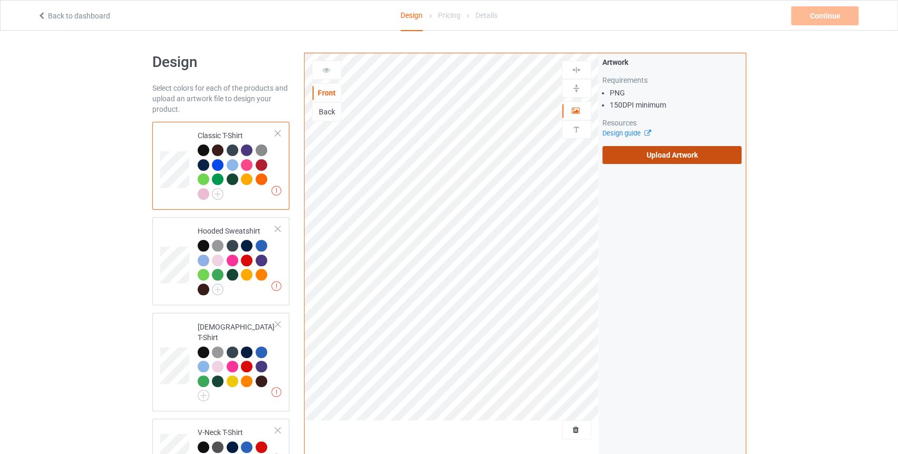
click at [653, 150] on label "Upload Artwork" at bounding box center [672, 155] width 140 height 18
click at [0, 0] on input "Upload Artwork" at bounding box center [0, 0] width 0 height 0
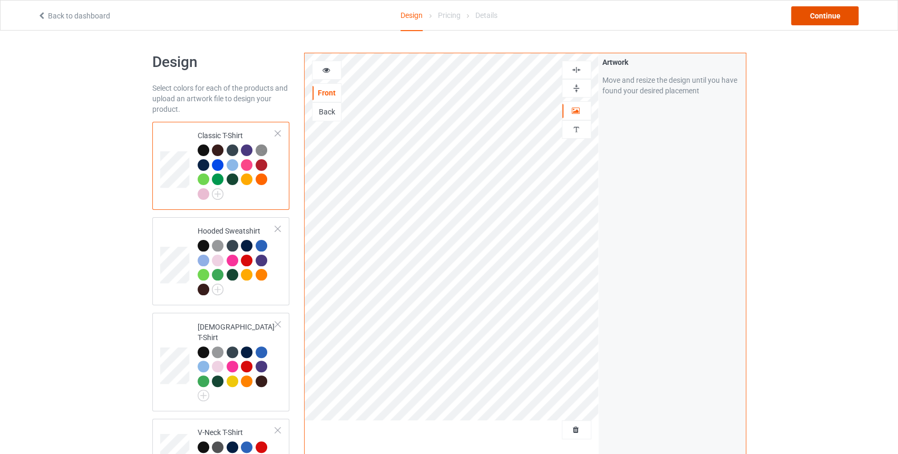
click at [812, 15] on div "Continue" at bounding box center [824, 15] width 67 height 19
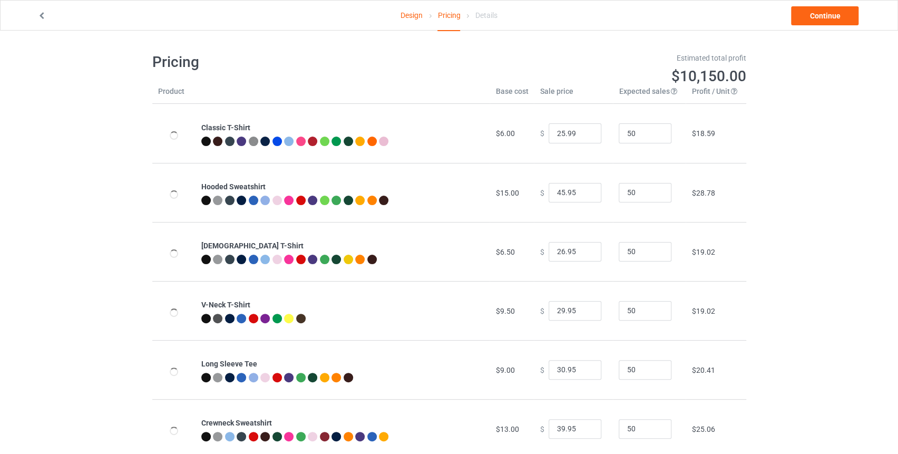
click at [414, 13] on link "Design" at bounding box center [411, 16] width 22 height 30
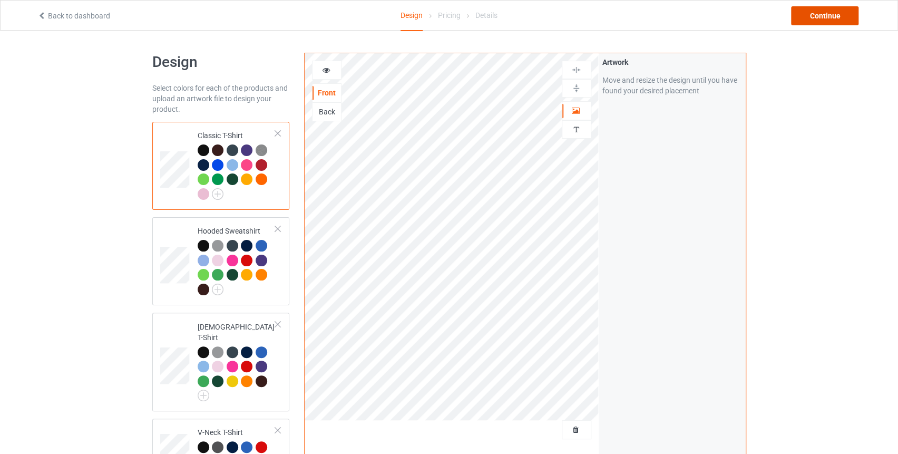
click at [813, 16] on div "Continue" at bounding box center [824, 15] width 67 height 19
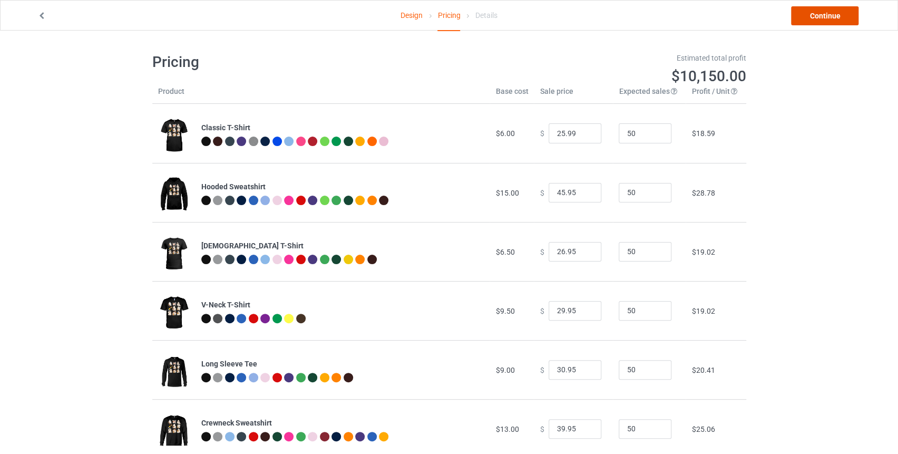
click at [813, 16] on link "Continue" at bounding box center [824, 15] width 67 height 19
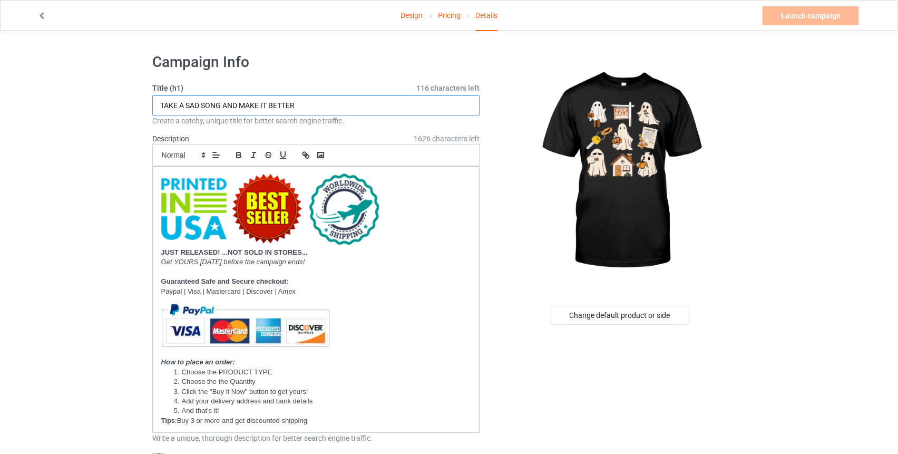
drag, startPoint x: 155, startPoint y: 103, endPoint x: 114, endPoint y: 103, distance: 40.6
paste input "Real Estate [DATE]"
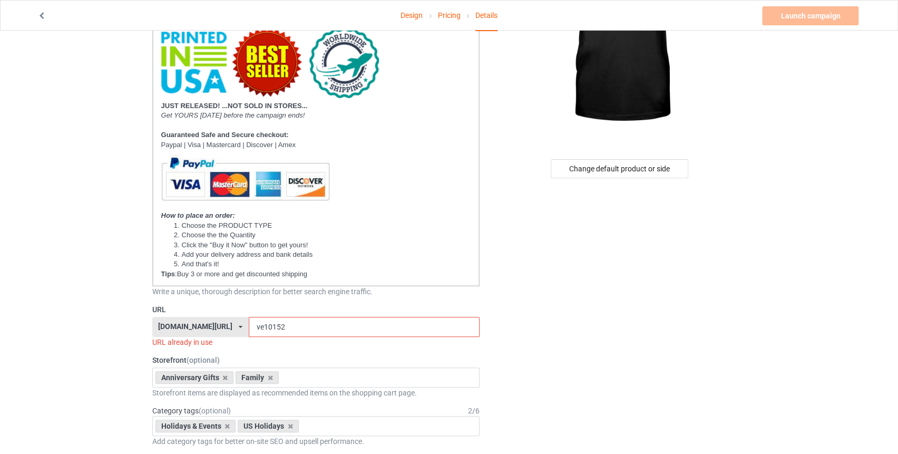
scroll to position [223, 0]
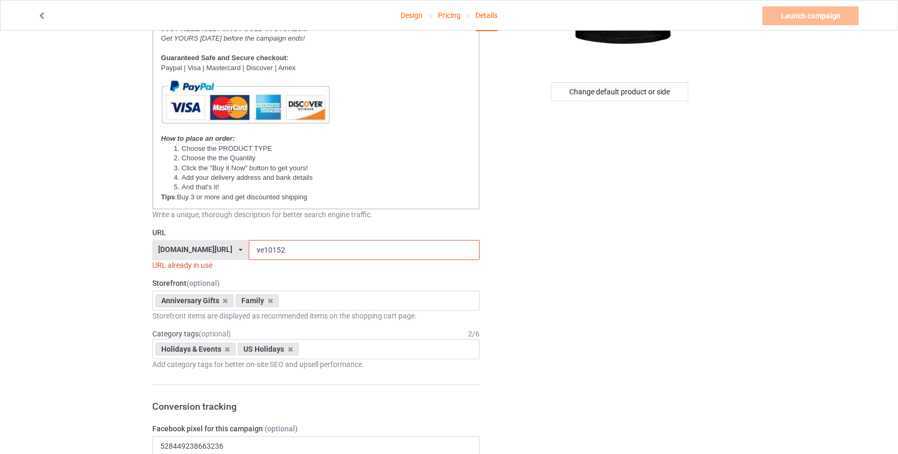
type input "Real Estate [DATE]"
drag, startPoint x: 264, startPoint y: 249, endPoint x: 247, endPoint y: 251, distance: 17.5
click at [249, 251] on input "ve10152" at bounding box center [364, 250] width 231 height 20
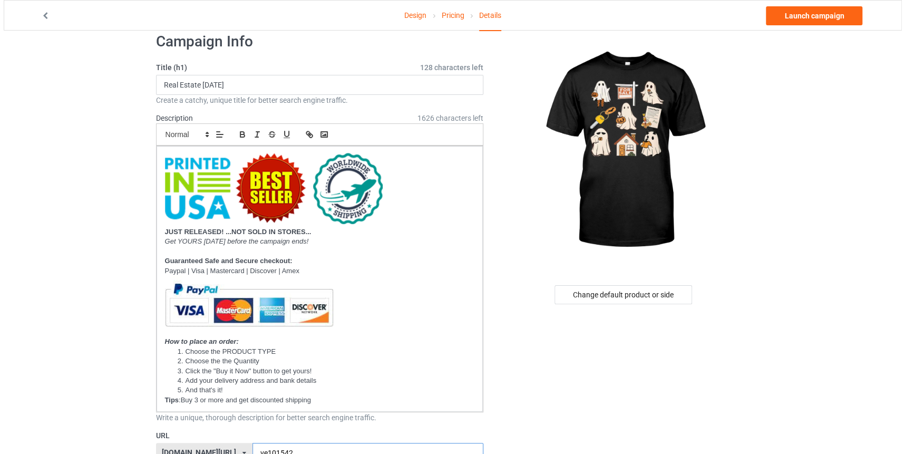
scroll to position [0, 0]
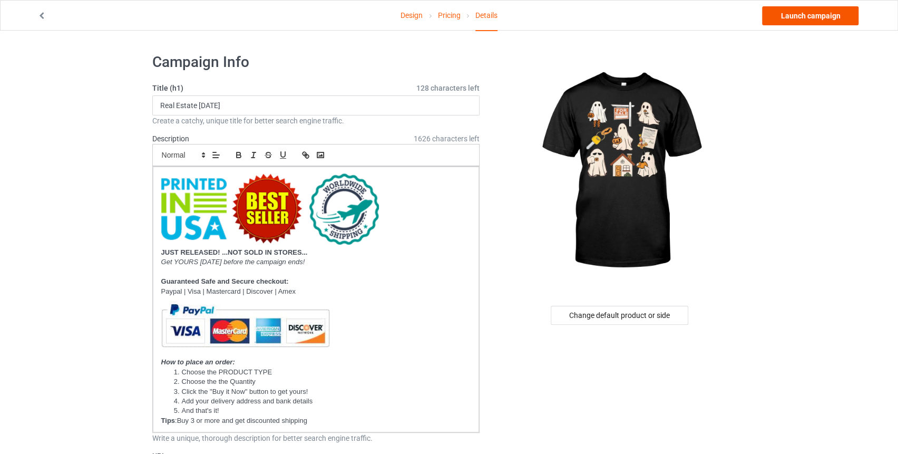
type input "ve101542"
click at [801, 19] on link "Launch campaign" at bounding box center [810, 15] width 96 height 19
